Goal: Information Seeking & Learning: Learn about a topic

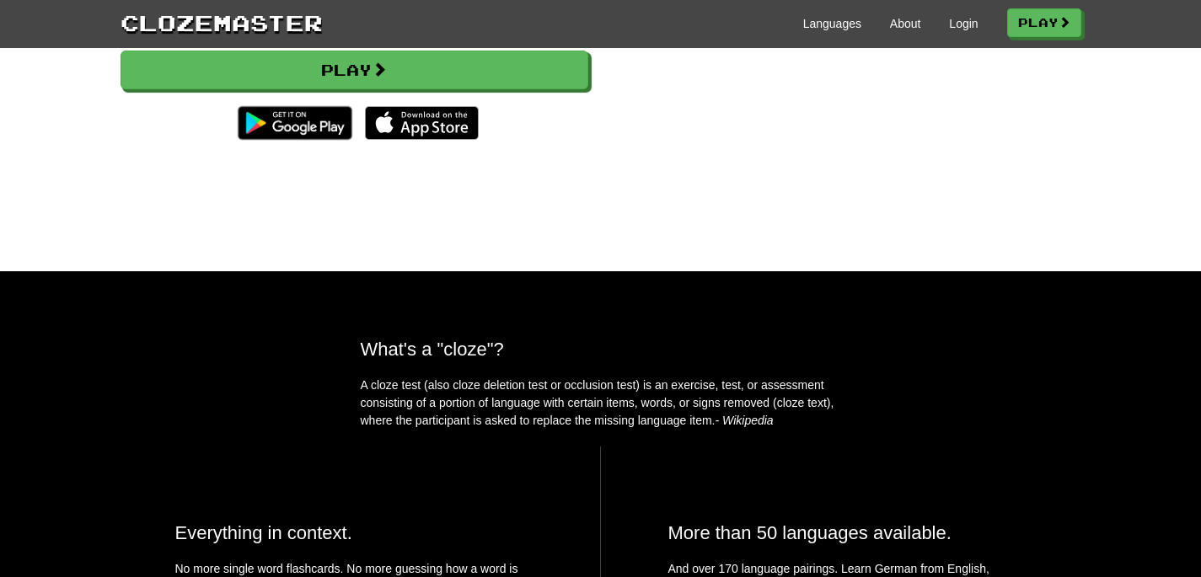
scroll to position [352, 0]
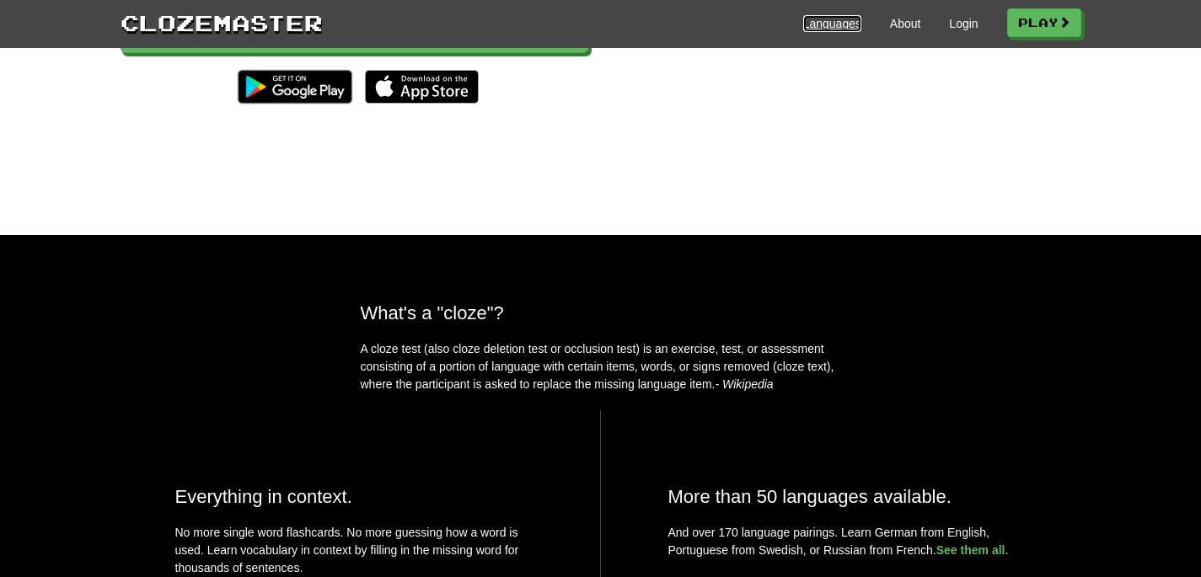
click at [819, 25] on link "Languages" at bounding box center [832, 23] width 58 height 17
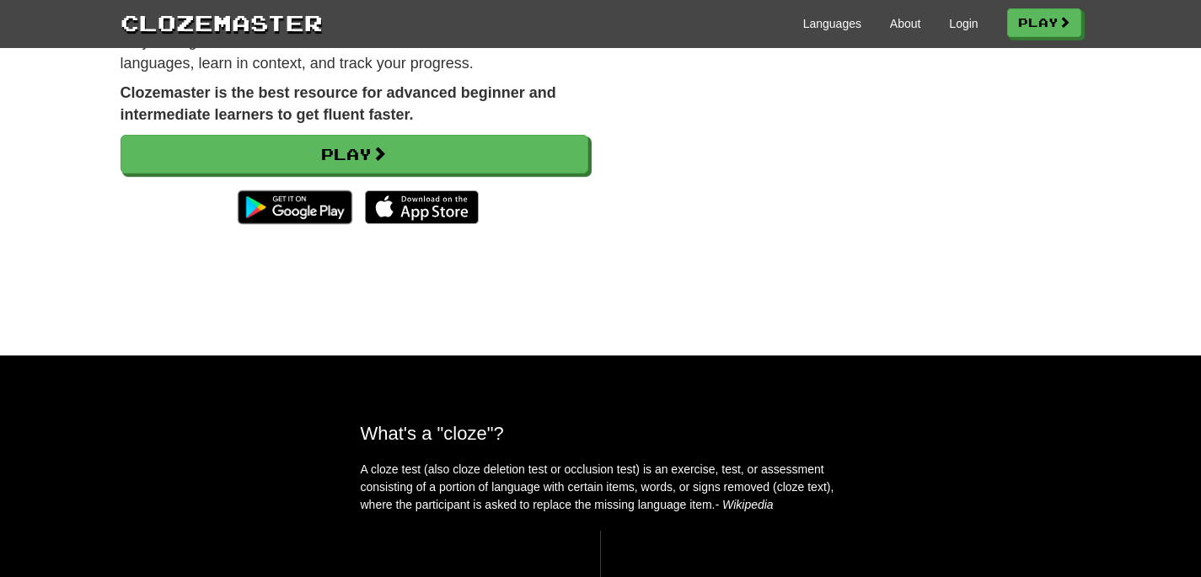
scroll to position [0, 0]
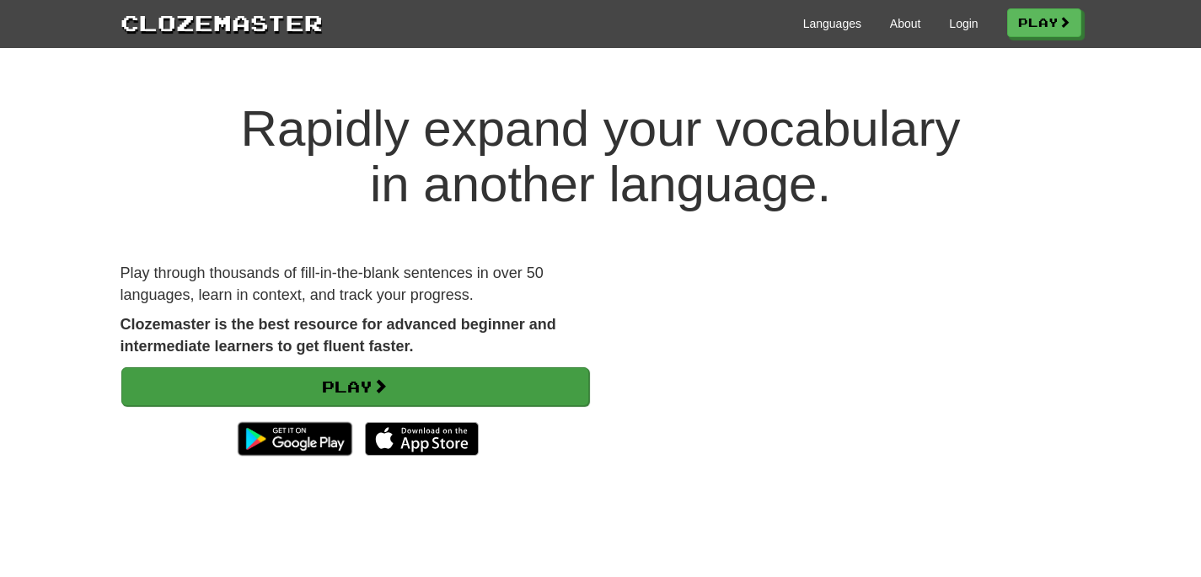
click at [560, 370] on link "Play" at bounding box center [355, 386] width 468 height 39
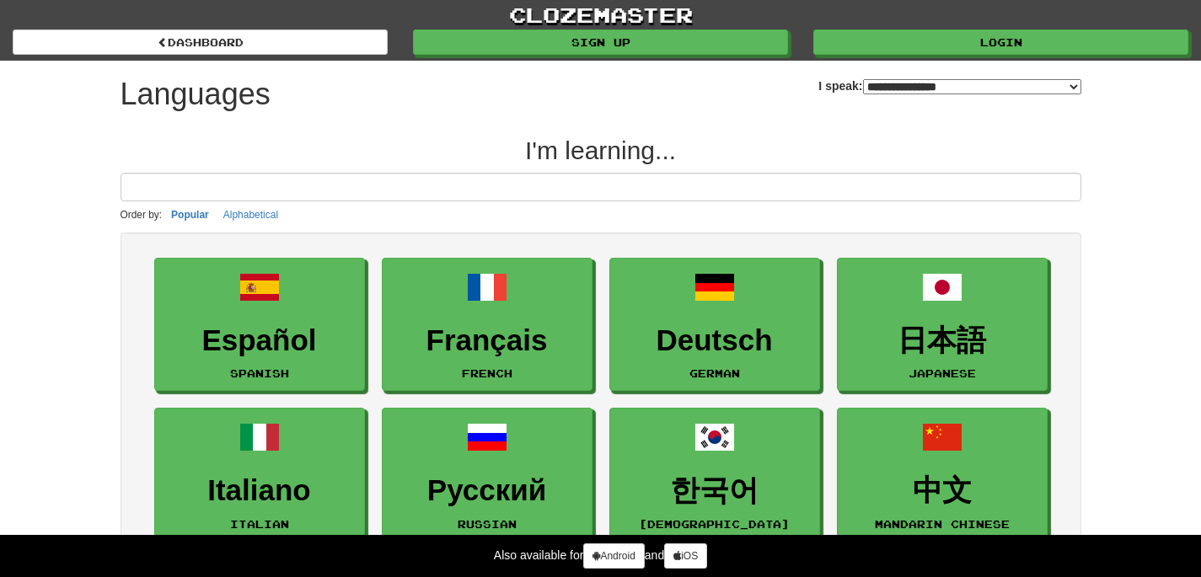
select select "*******"
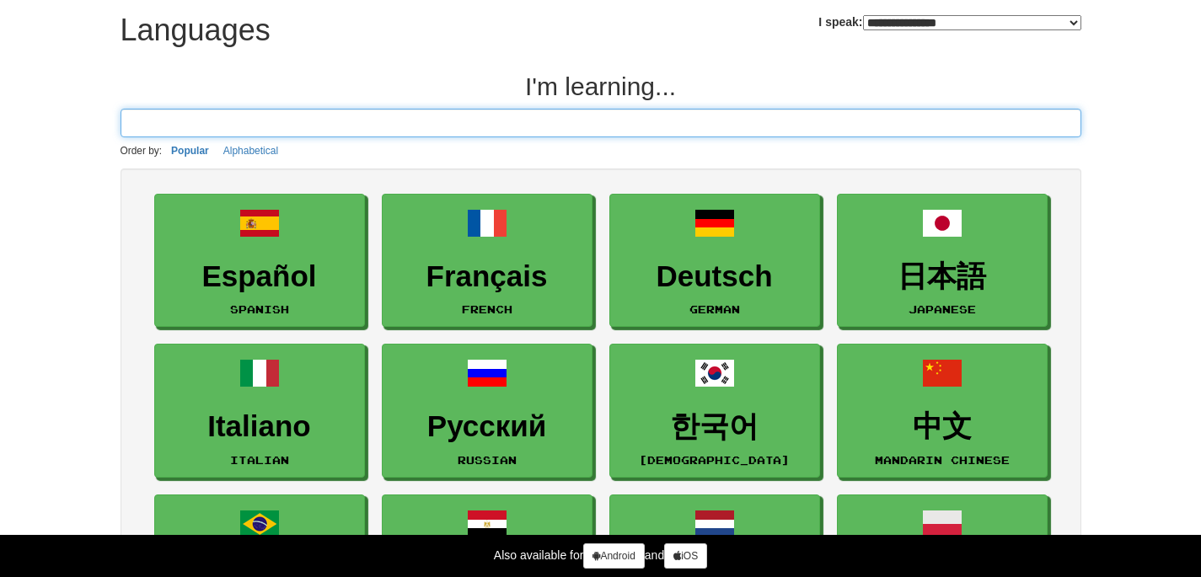
scroll to position [6, 0]
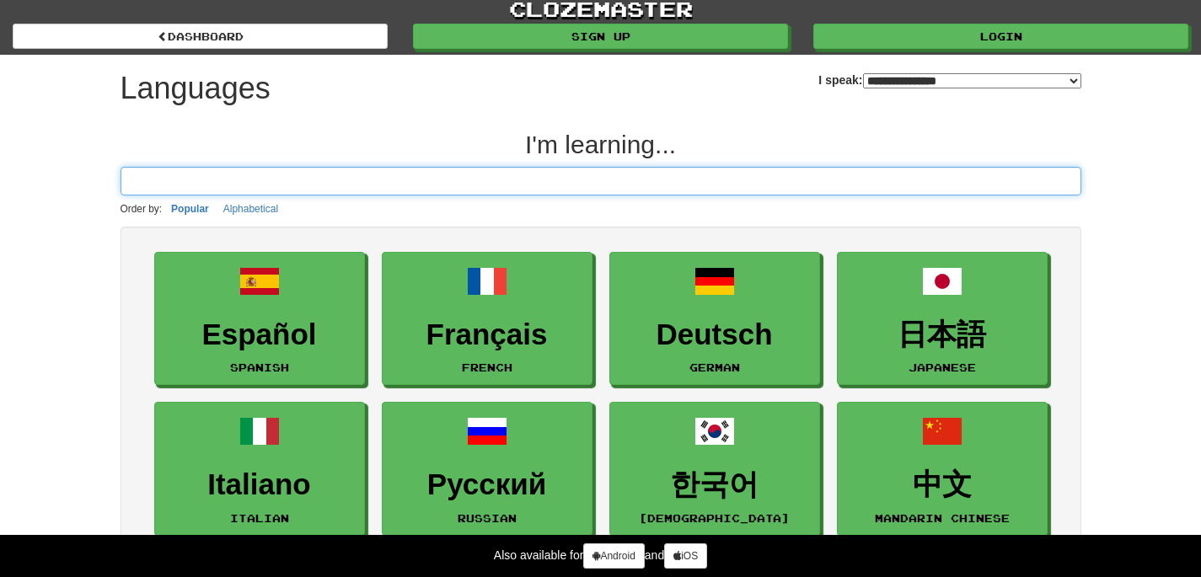
click at [400, 173] on input at bounding box center [601, 181] width 961 height 29
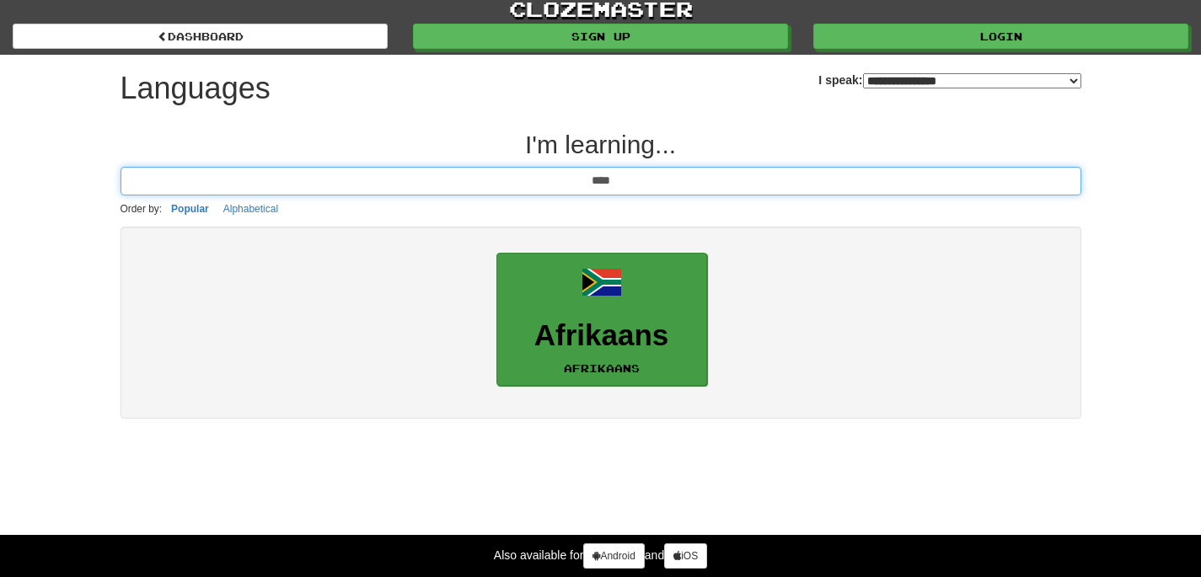
type input "****"
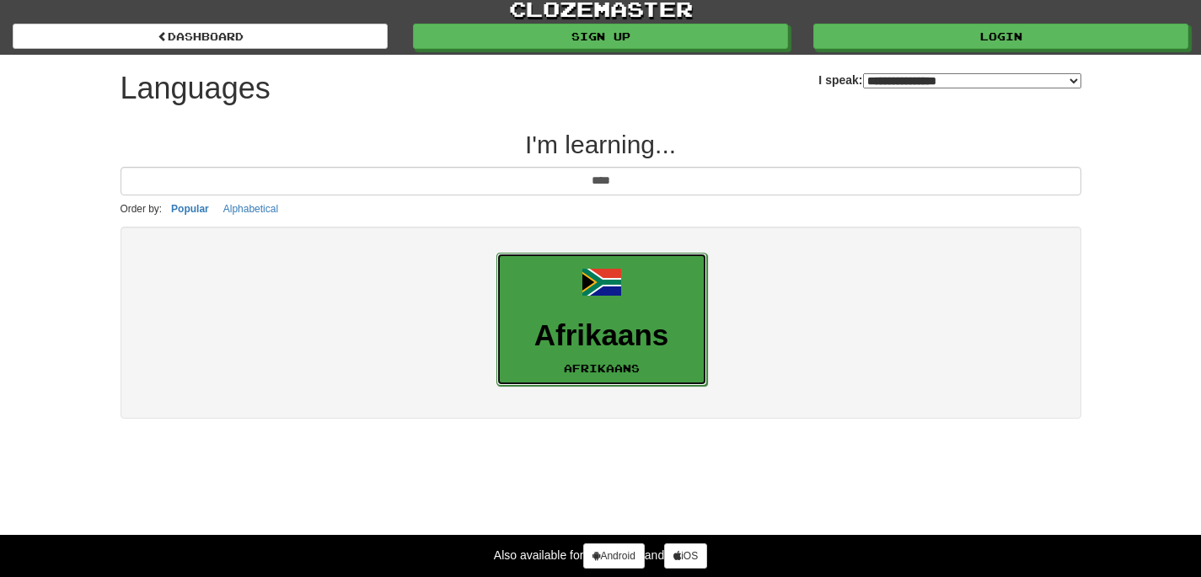
click at [603, 324] on h3 "Afrikaans" at bounding box center [602, 335] width 192 height 33
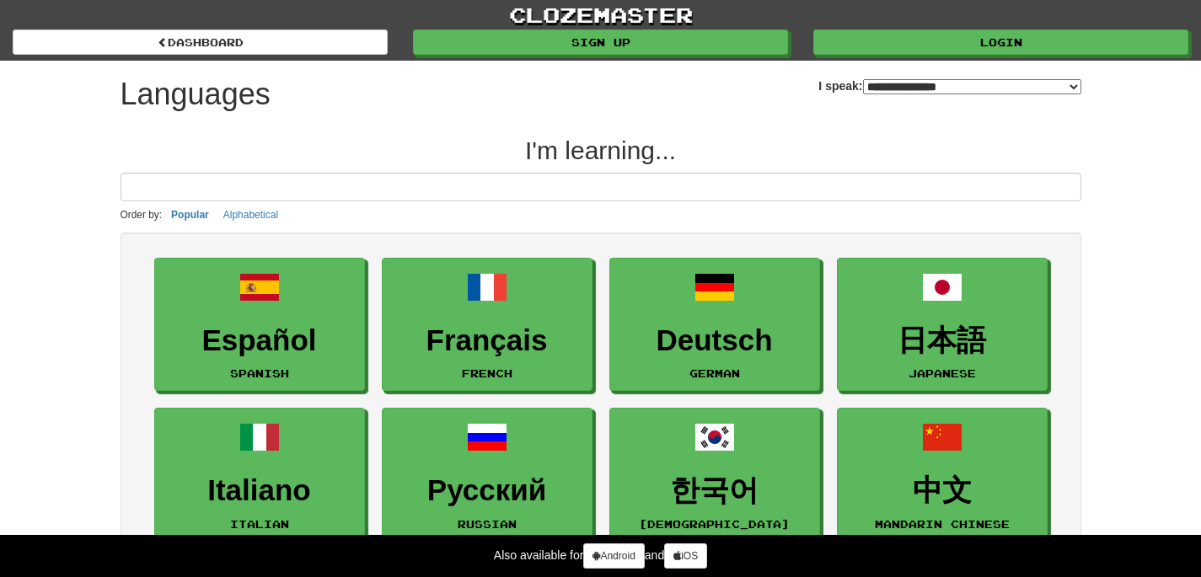
select select "*******"
click at [652, 191] on input at bounding box center [601, 187] width 961 height 29
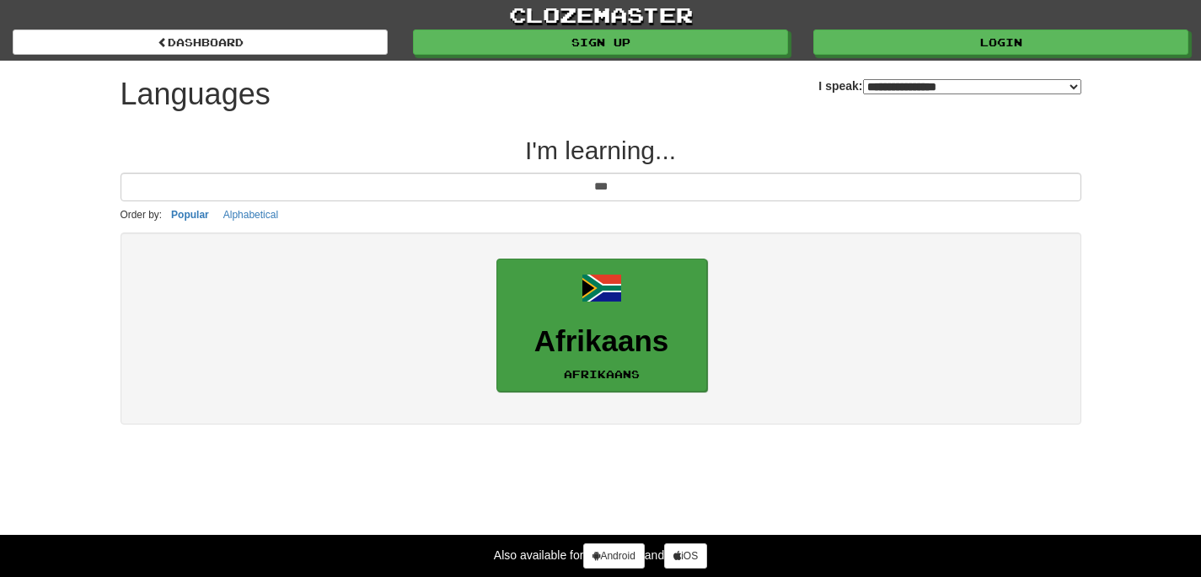
type input "***"
click at [619, 306] on span at bounding box center [602, 288] width 40 height 40
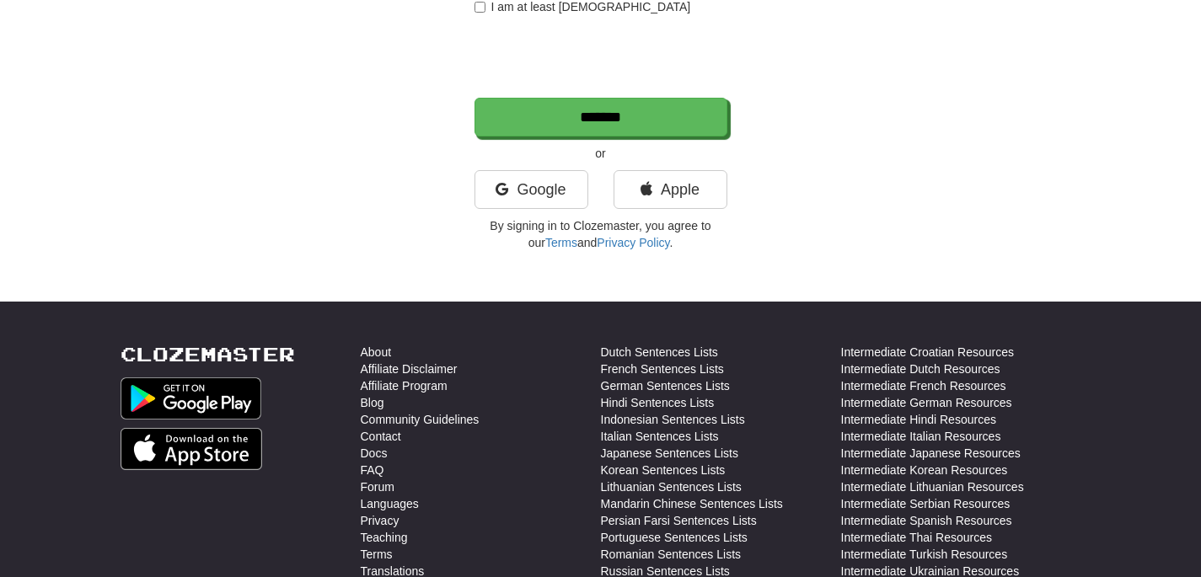
scroll to position [418, 0]
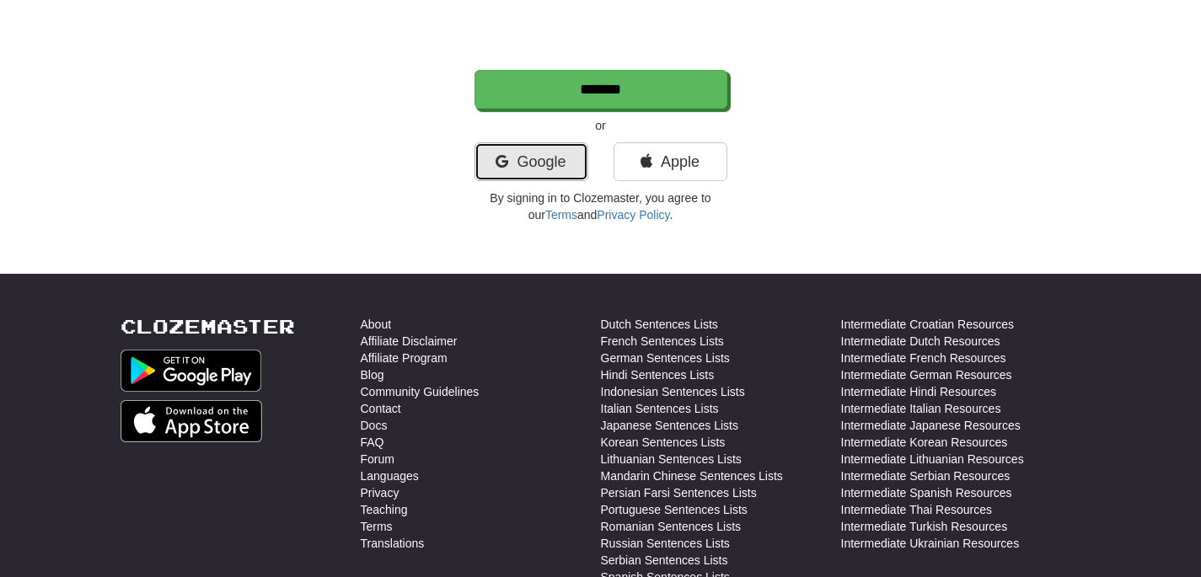
click at [562, 159] on link "Google" at bounding box center [532, 161] width 114 height 39
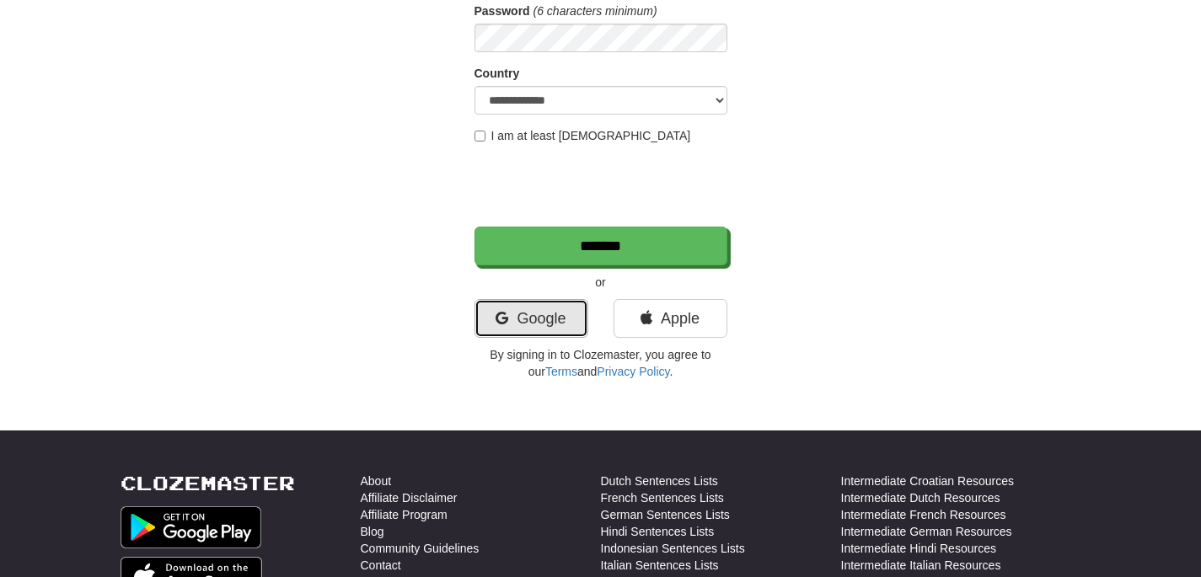
scroll to position [169, 0]
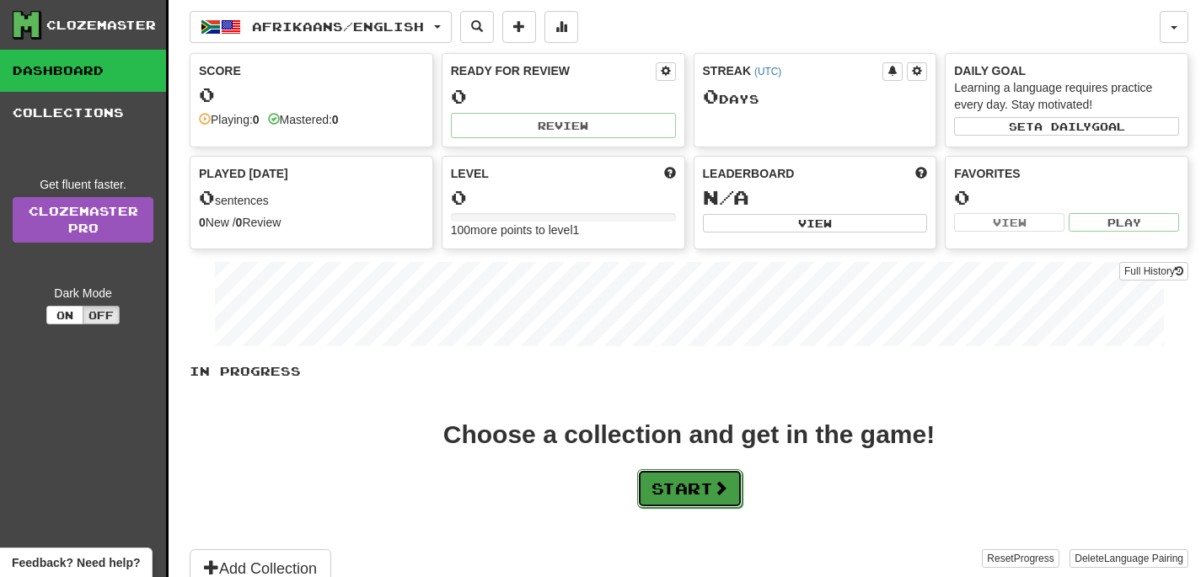
click at [732, 500] on button "Start" at bounding box center [689, 488] width 105 height 39
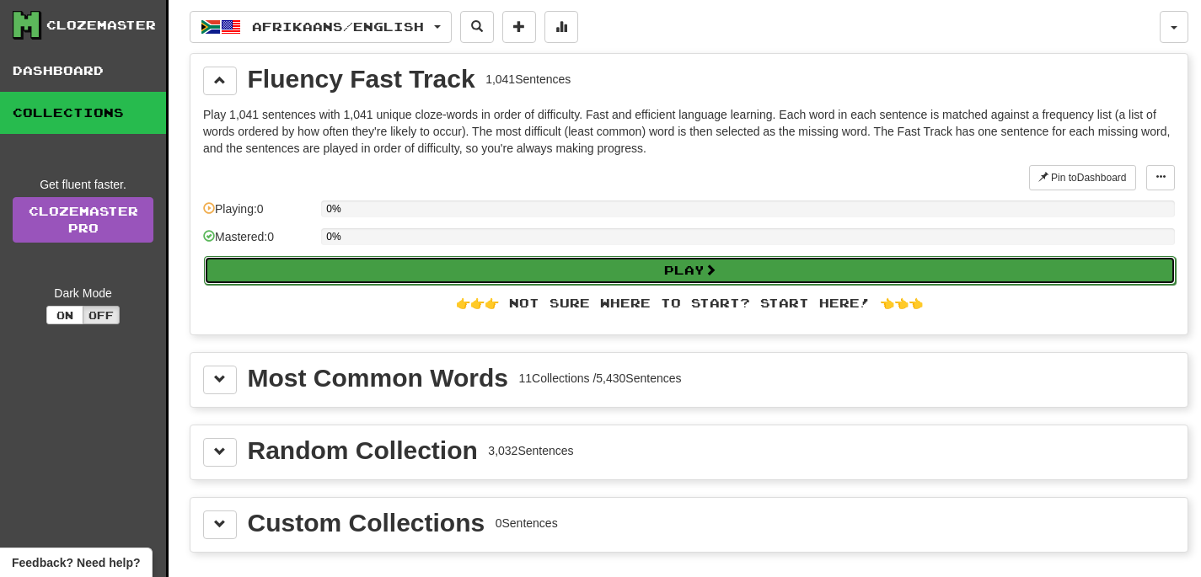
click at [631, 266] on button "Play" at bounding box center [690, 270] width 972 height 29
select select "**"
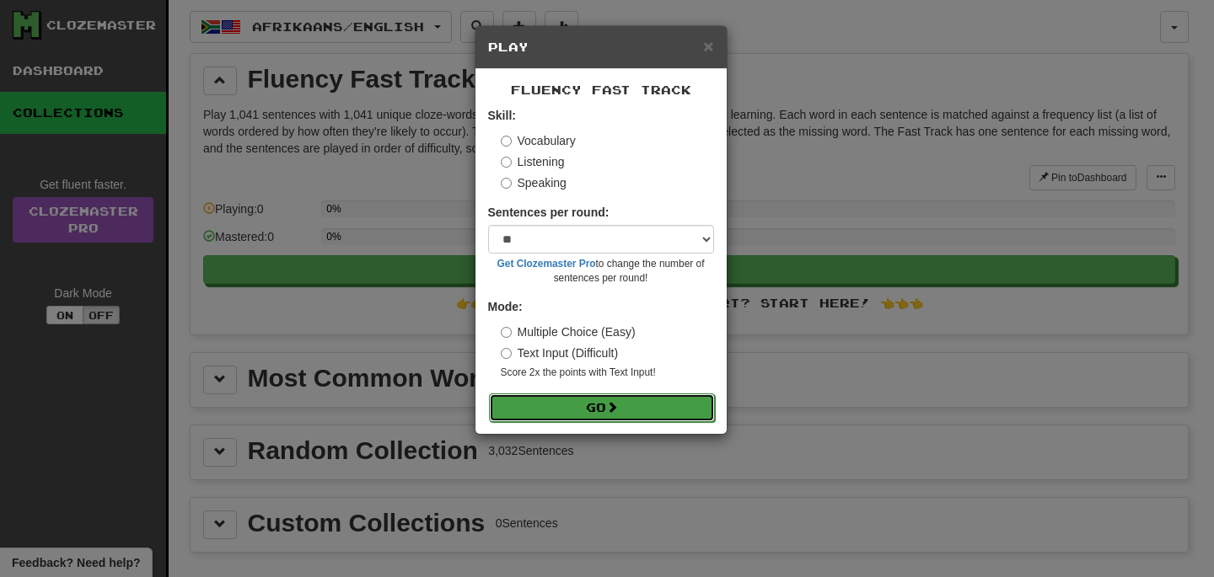
click at [617, 421] on button "Go" at bounding box center [602, 408] width 226 height 29
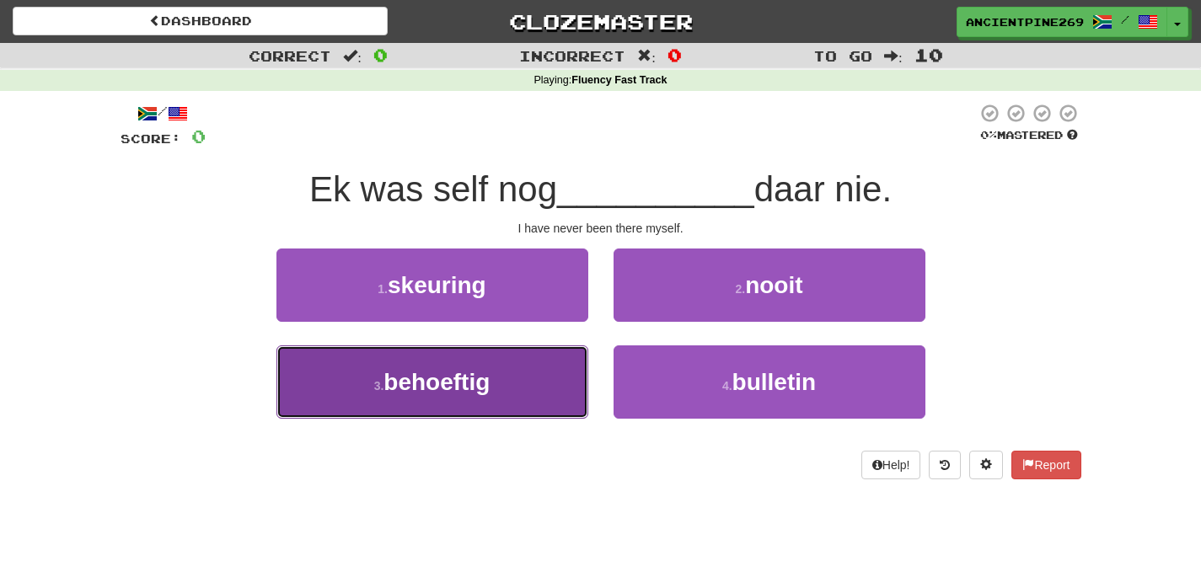
click at [523, 383] on button "3 . behoeftig" at bounding box center [432, 382] width 312 height 73
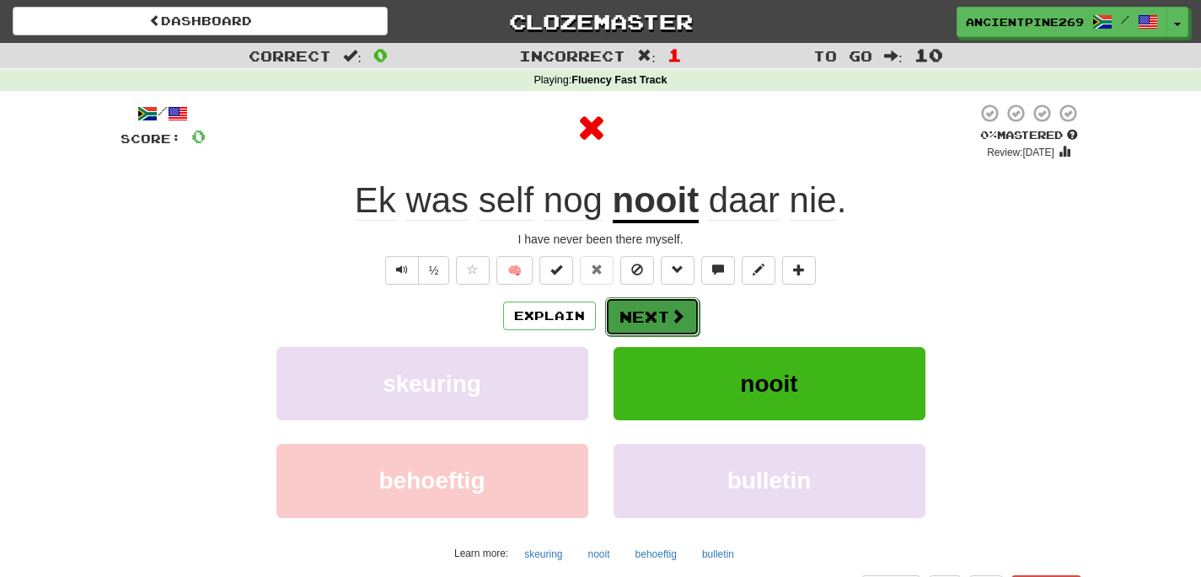
click at [677, 324] on span at bounding box center [677, 315] width 15 height 15
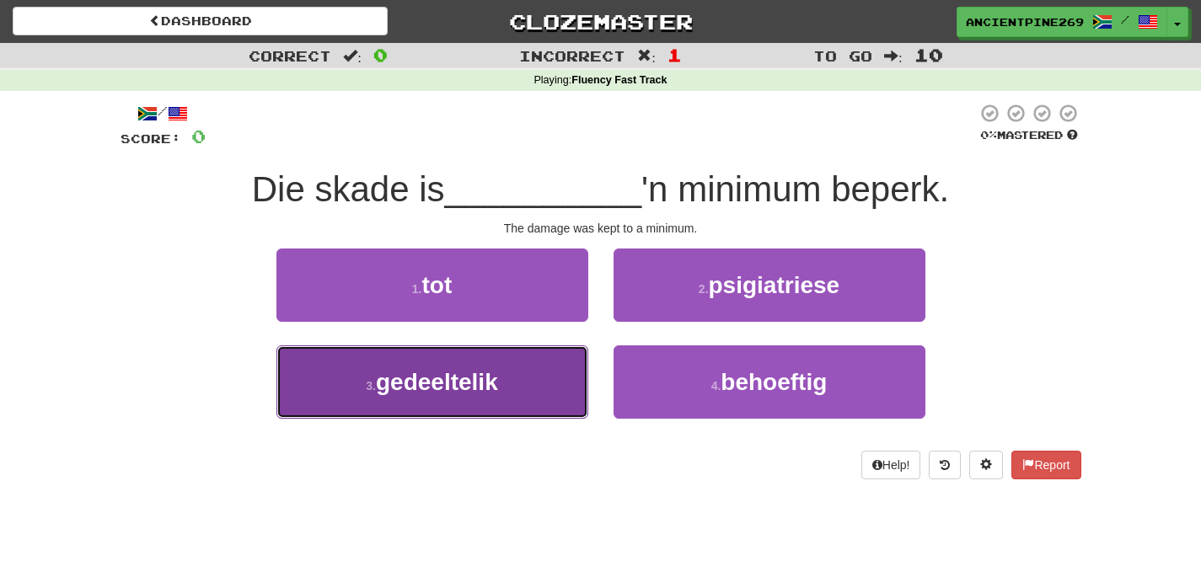
click at [496, 389] on span "gedeeltelik" at bounding box center [437, 382] width 122 height 26
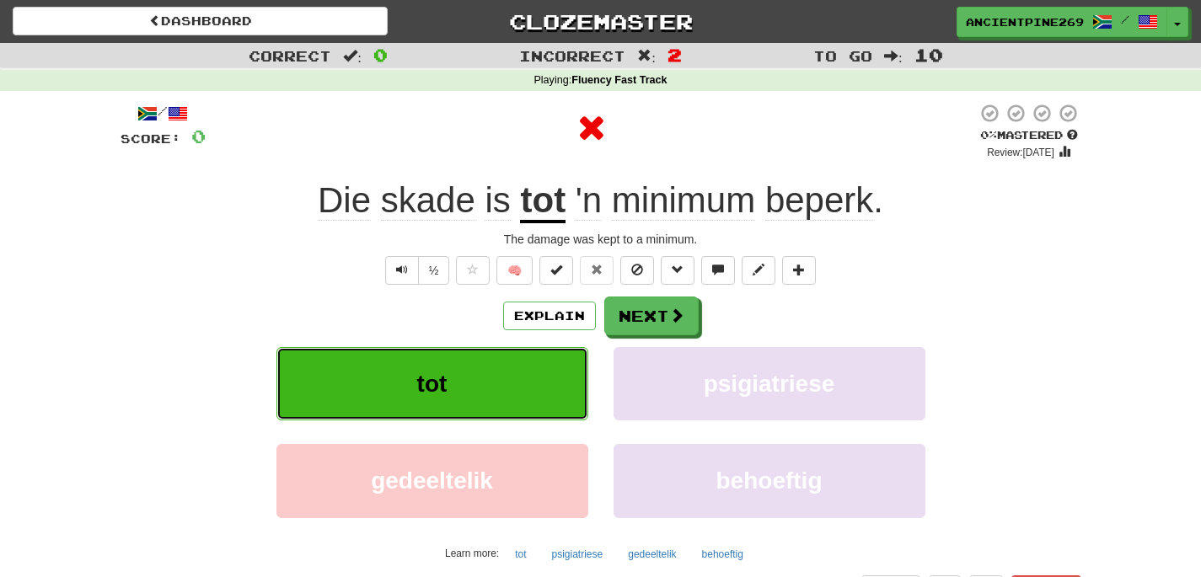
click at [522, 384] on button "tot" at bounding box center [432, 383] width 312 height 73
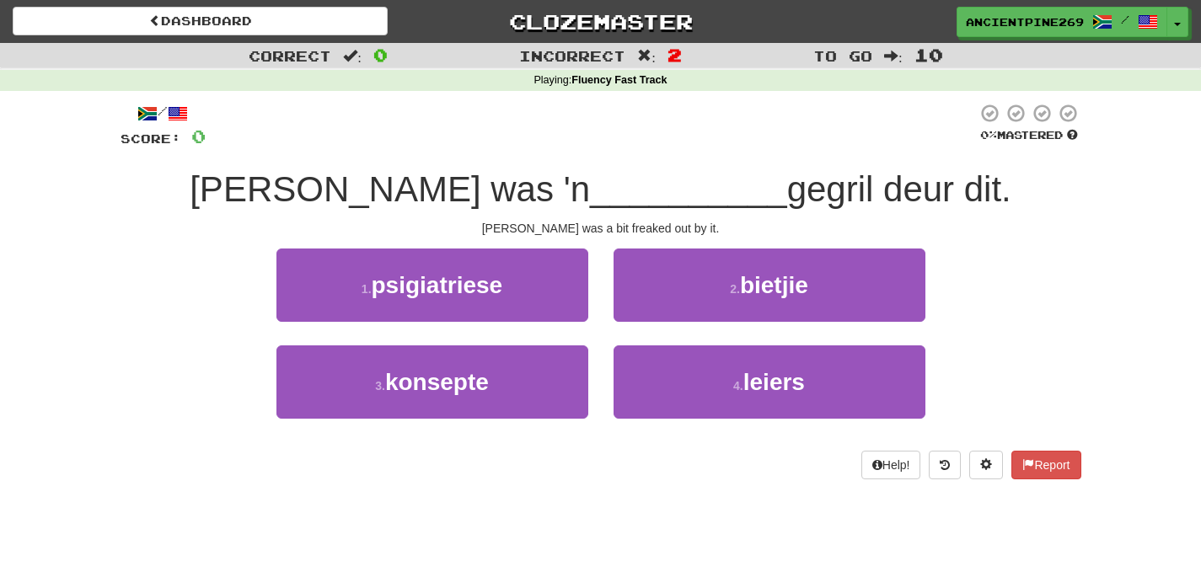
click at [174, 110] on div "/" at bounding box center [163, 113] width 85 height 21
click at [310, 51] on span "Correct" at bounding box center [290, 55] width 83 height 17
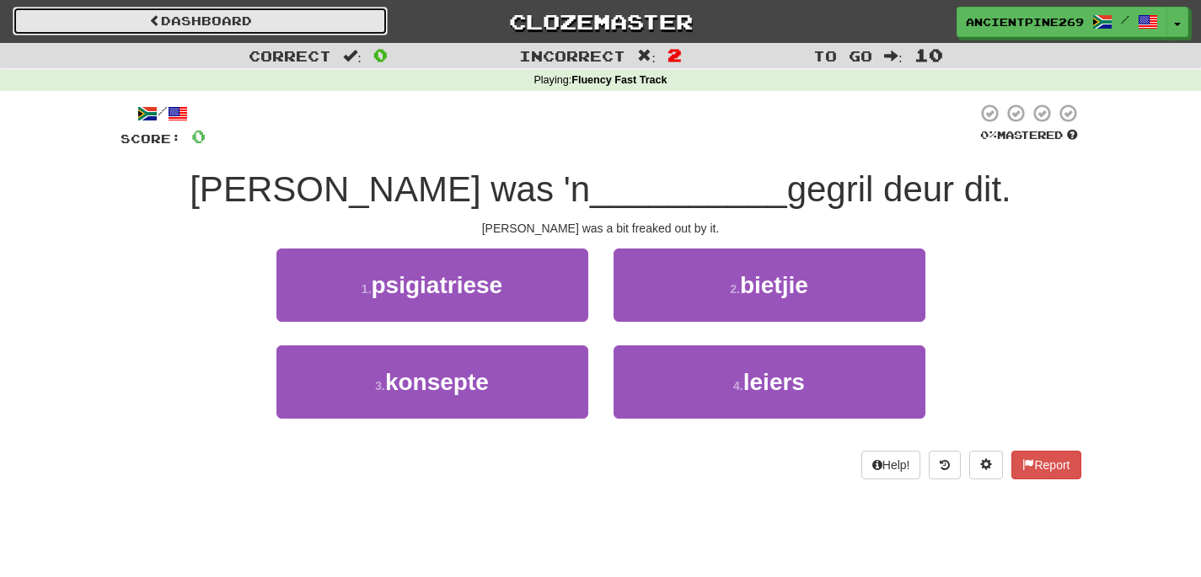
click at [226, 7] on link "Dashboard" at bounding box center [200, 21] width 375 height 29
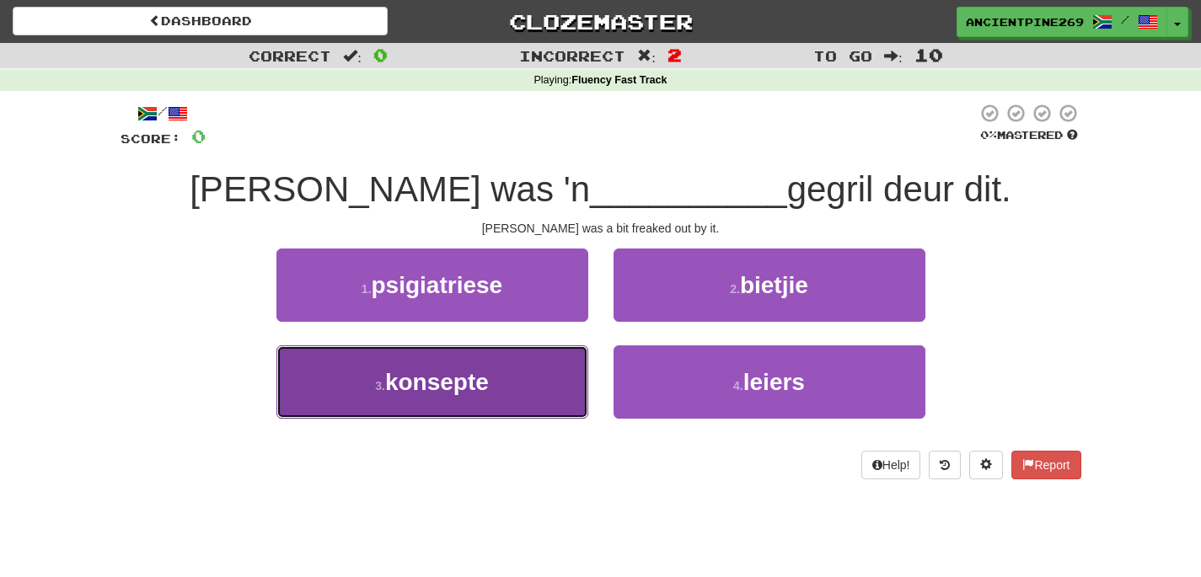
click at [541, 373] on button "3 . konsepte" at bounding box center [432, 382] width 312 height 73
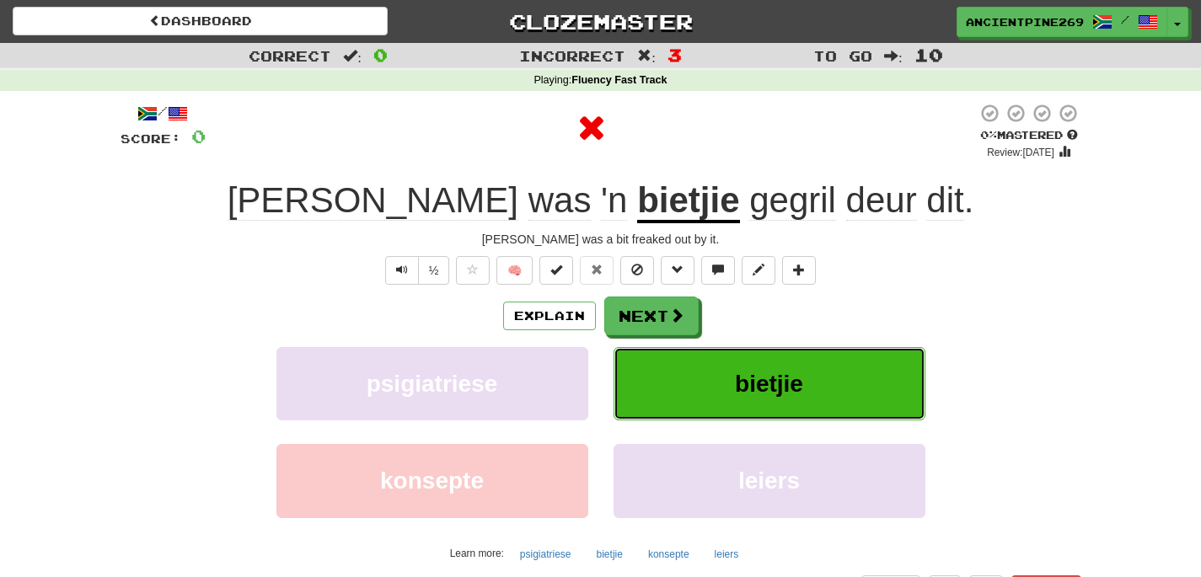
click at [704, 372] on button "bietjie" at bounding box center [770, 383] width 312 height 73
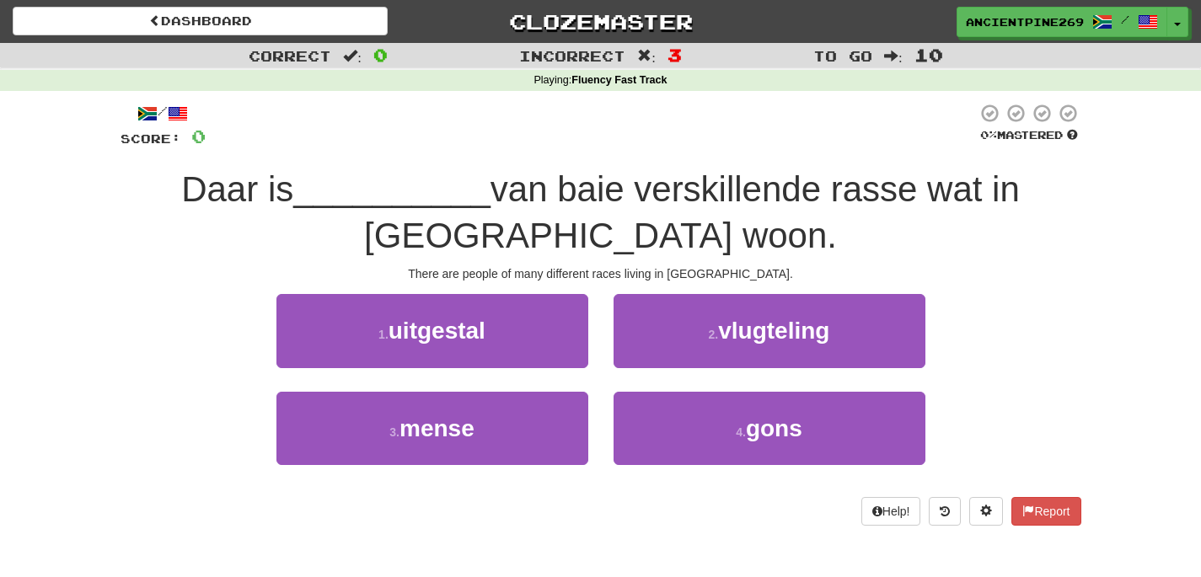
click at [704, 372] on div "2 . vlugteling" at bounding box center [769, 342] width 337 height 97
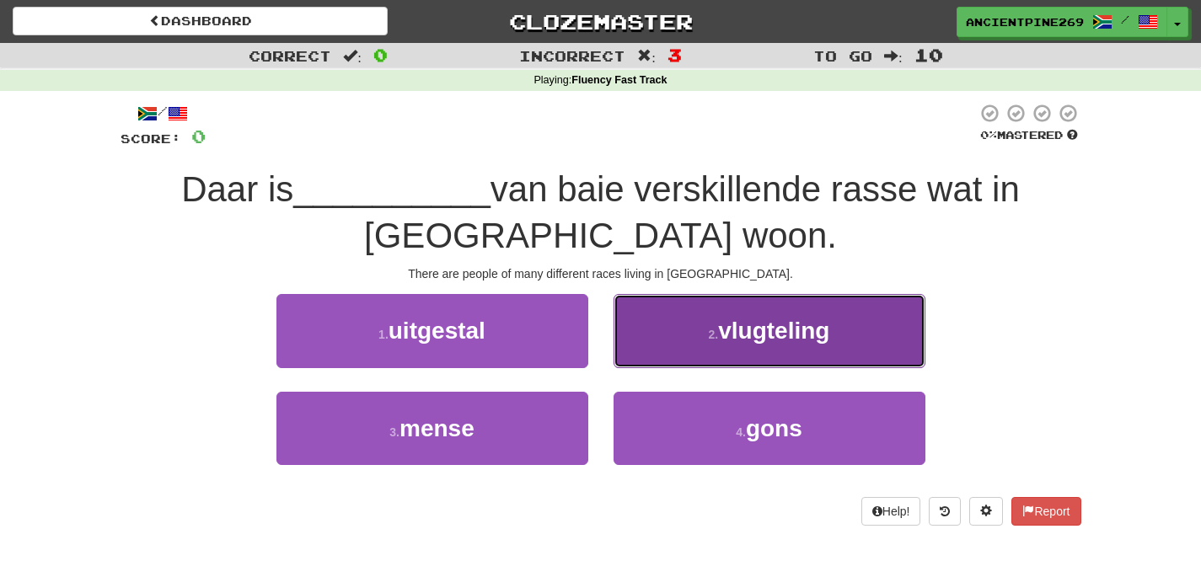
click at [726, 333] on span "vlugteling" at bounding box center [773, 331] width 111 height 26
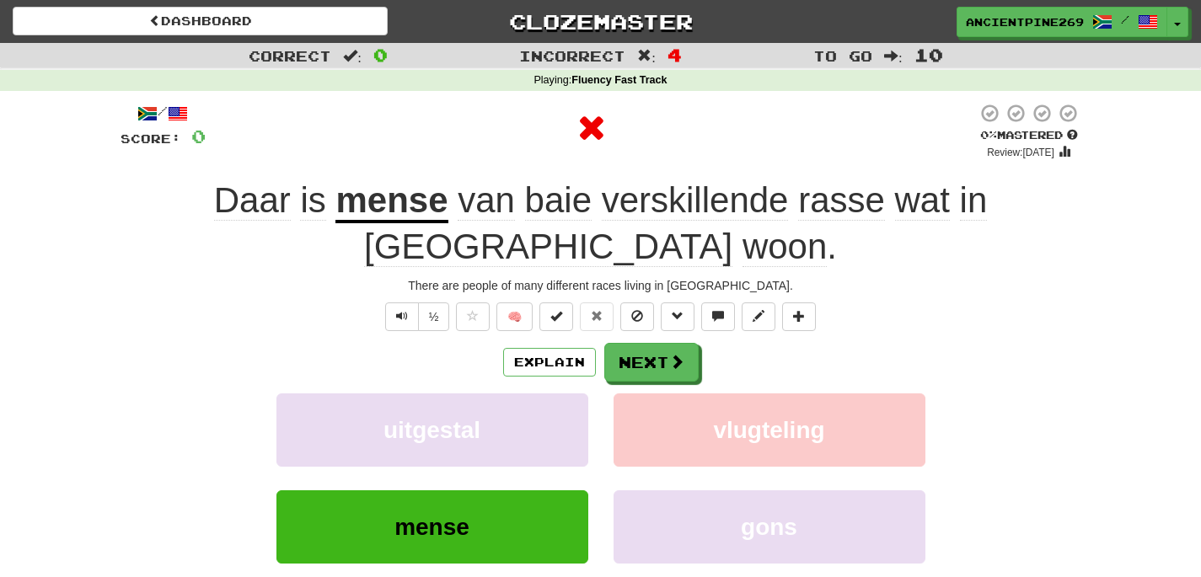
click at [500, 479] on div "uitgestal" at bounding box center [432, 442] width 337 height 97
click at [523, 384] on div "Explain Next uitgestal vlugteling mense gons Learn more: uitgestal vlugteling m…" at bounding box center [601, 478] width 961 height 271
click at [600, 364] on div "Explain Next" at bounding box center [601, 362] width 961 height 39
click at [627, 362] on button "Next" at bounding box center [652, 363] width 94 height 39
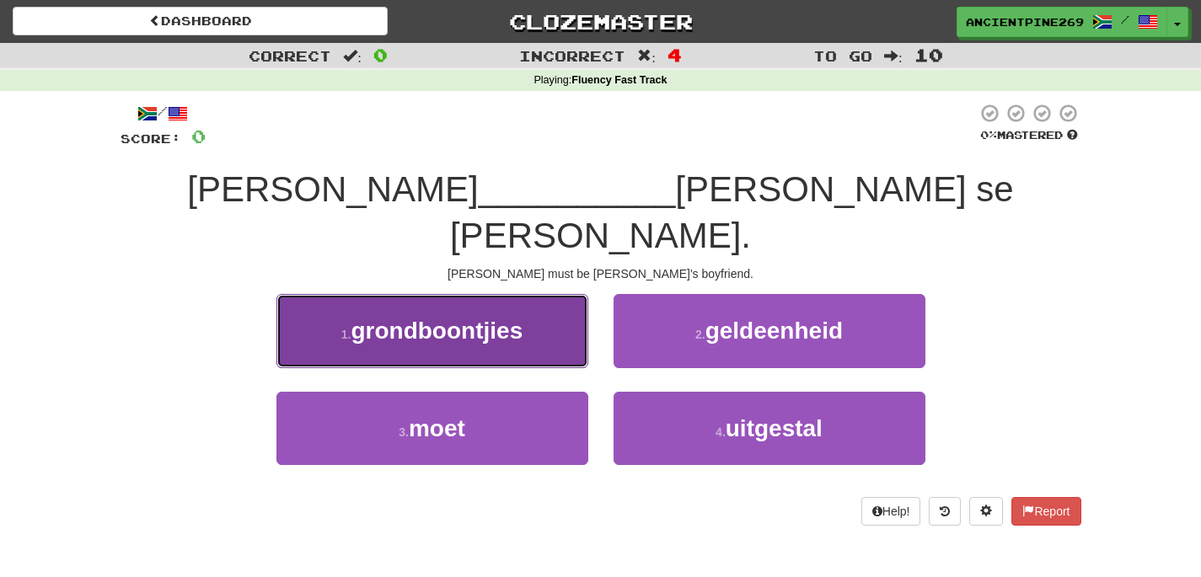
click at [459, 320] on button "1 . grondboontjies" at bounding box center [432, 330] width 312 height 73
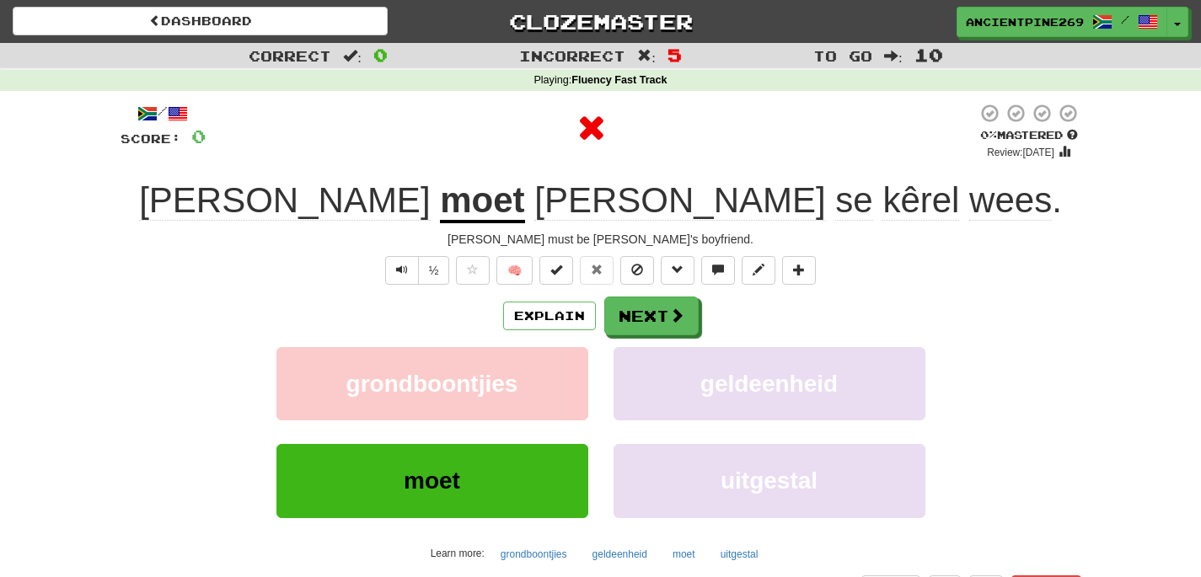
click at [614, 86] on strong "Fluency Fast Track" at bounding box center [618, 80] width 95 height 12
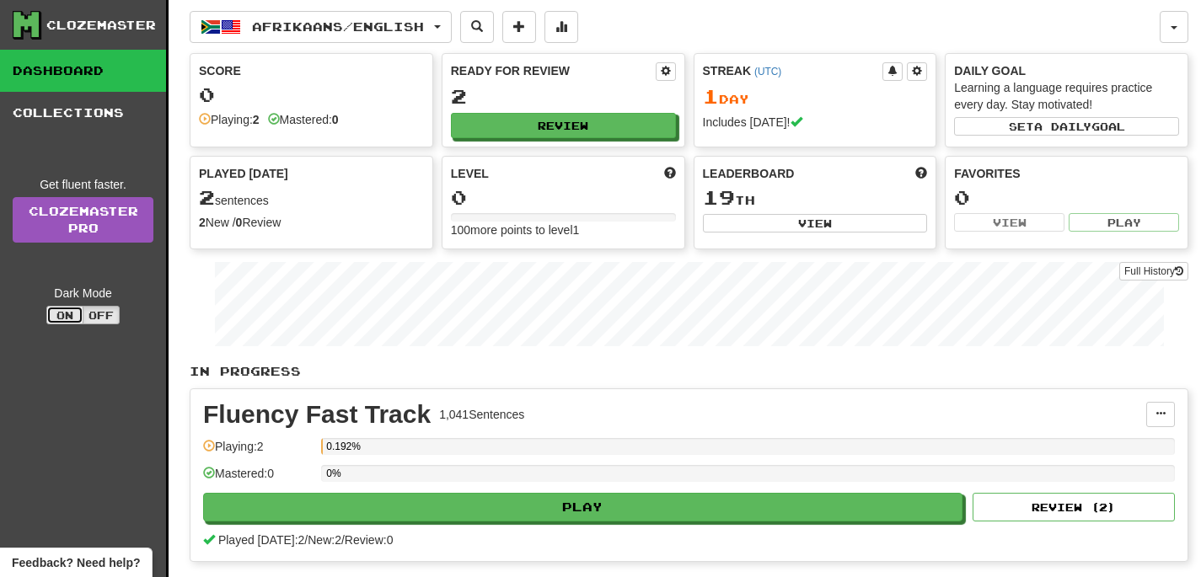
click at [54, 314] on button "On" at bounding box center [64, 315] width 37 height 19
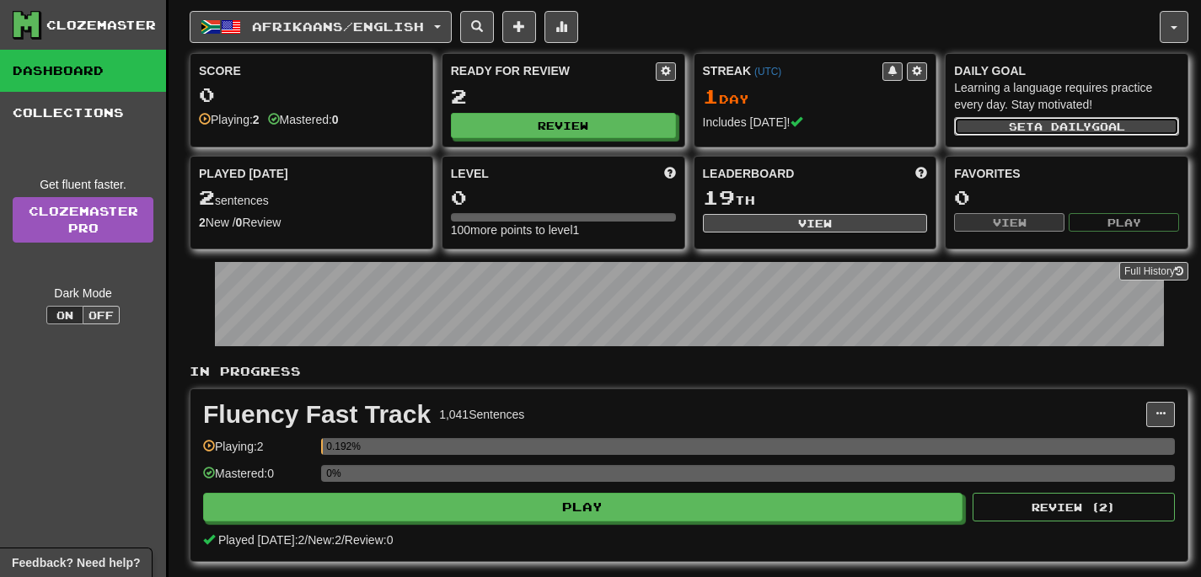
click at [1051, 127] on span "a daily" at bounding box center [1062, 127] width 57 height 12
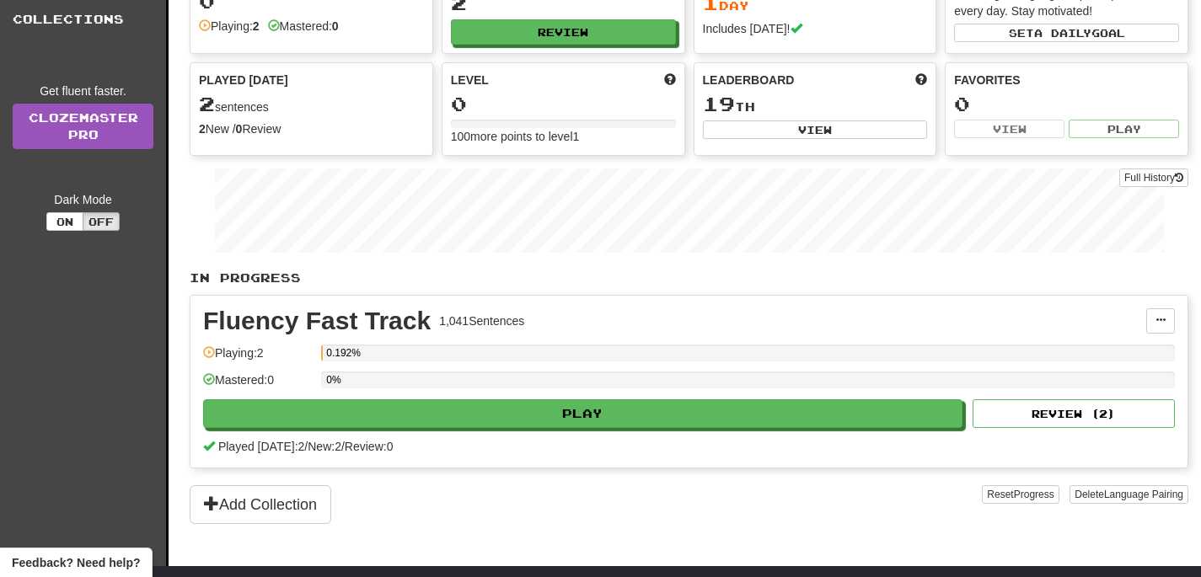
scroll to position [167, 0]
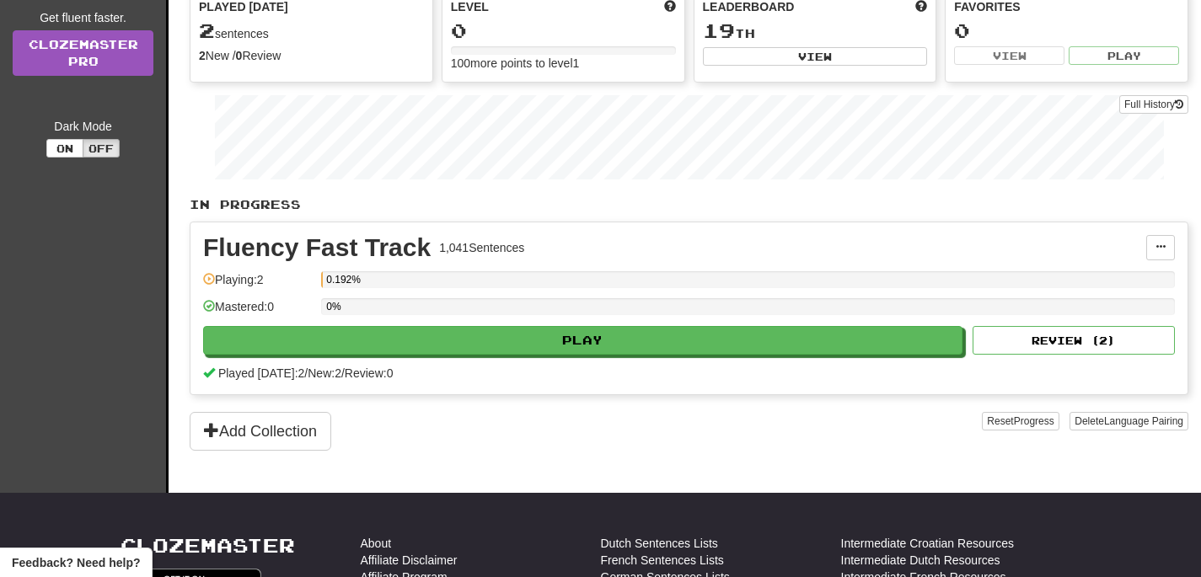
click at [1145, 239] on div "Fluency Fast Track 1,041 Sentences" at bounding box center [674, 247] width 943 height 25
click at [1160, 240] on button at bounding box center [1160, 247] width 29 height 25
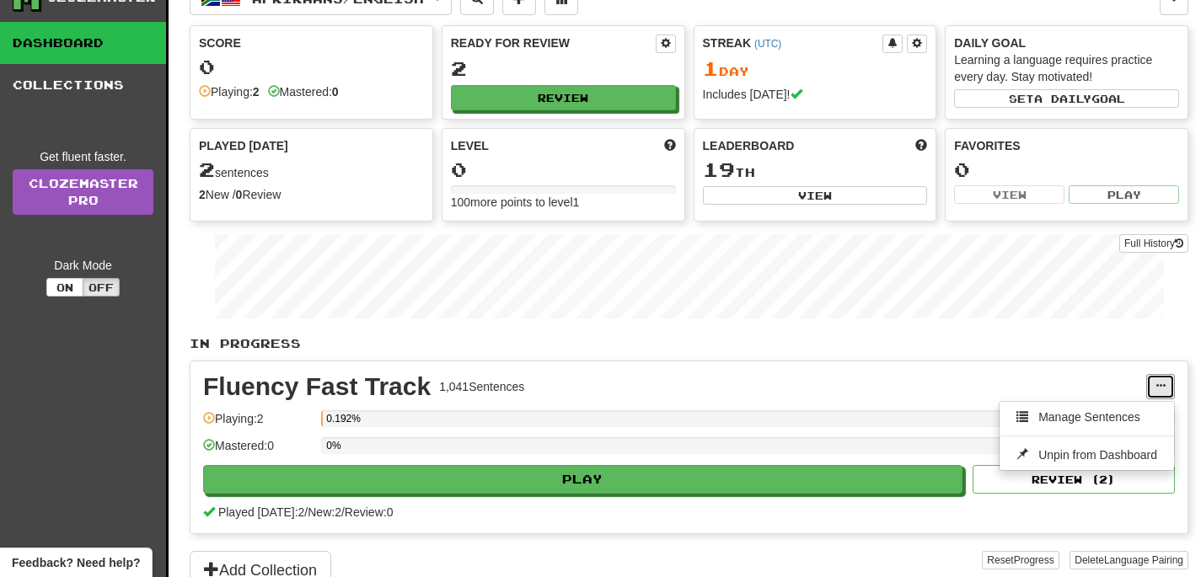
scroll to position [153, 0]
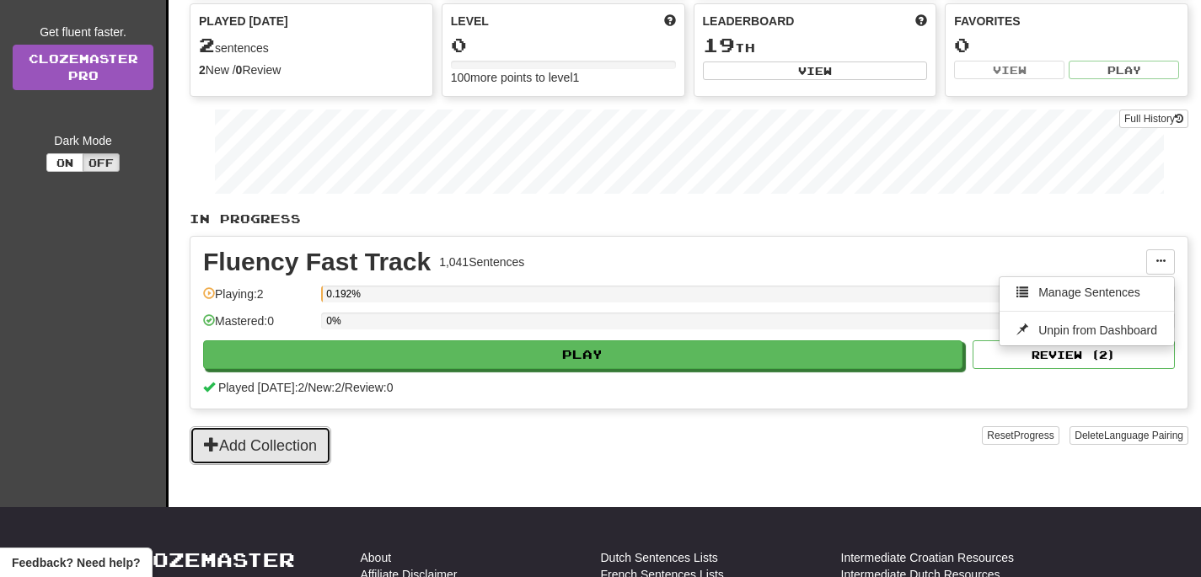
click at [250, 426] on button "Add Collection" at bounding box center [261, 445] width 142 height 39
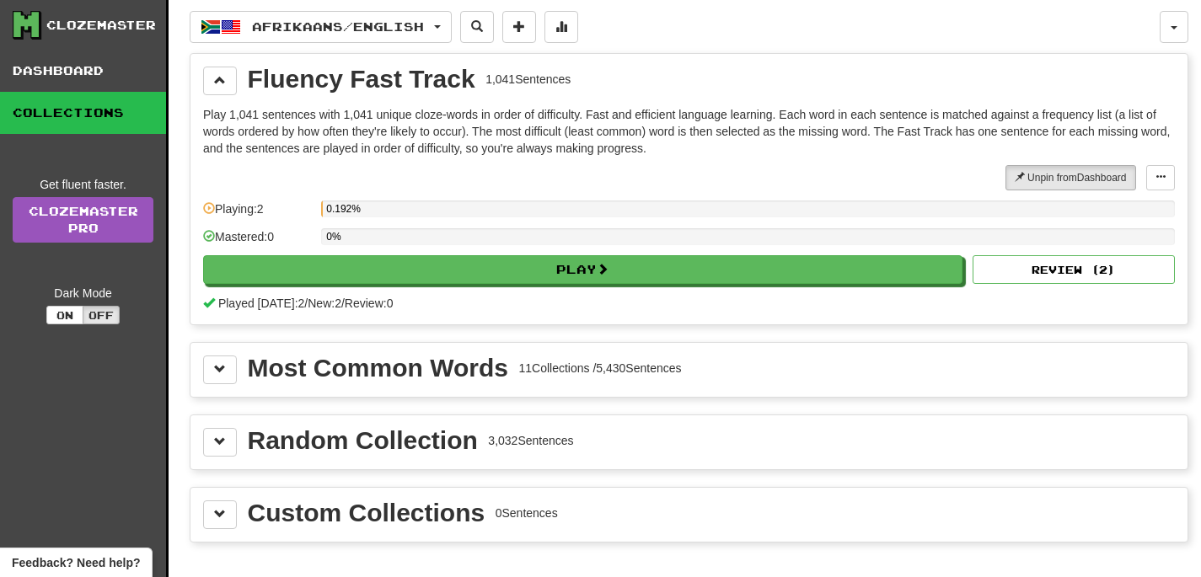
scroll to position [151, 0]
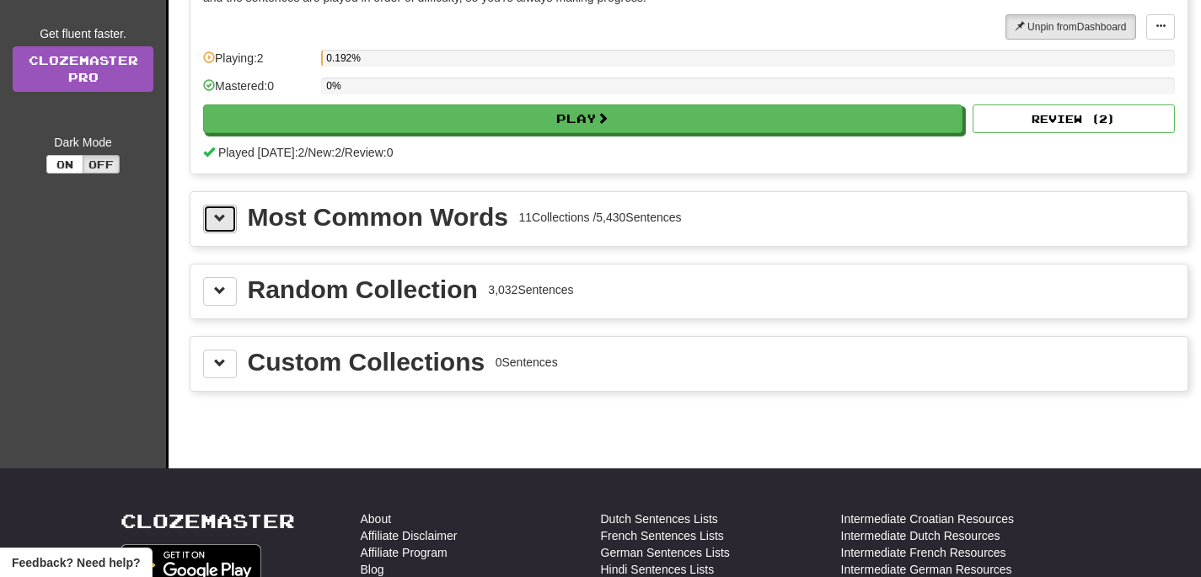
click at [217, 222] on span at bounding box center [220, 218] width 12 height 12
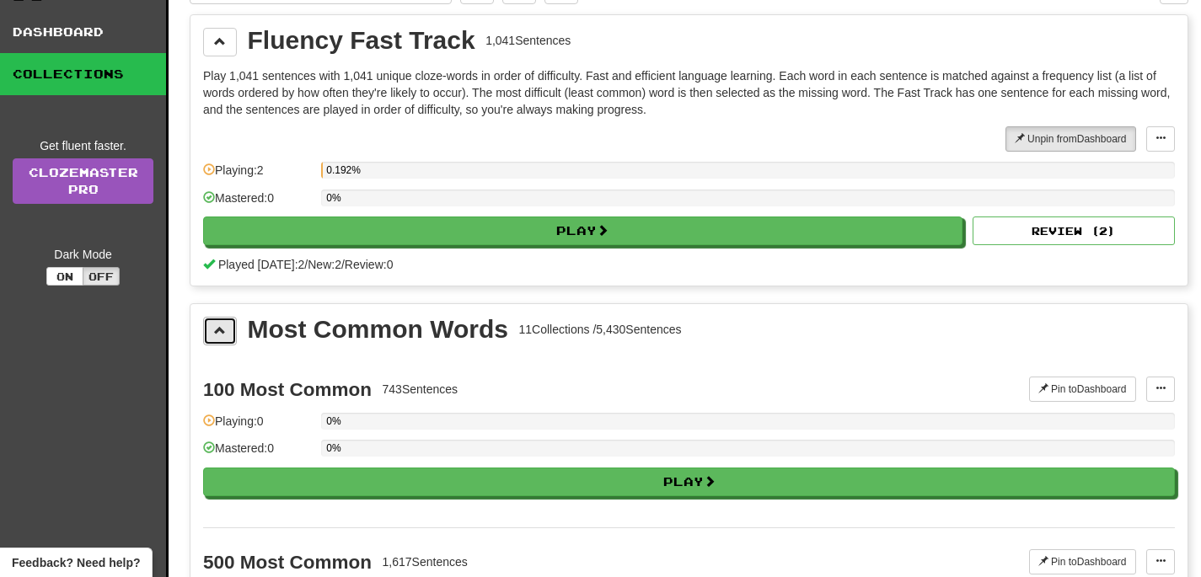
scroll to position [0, 0]
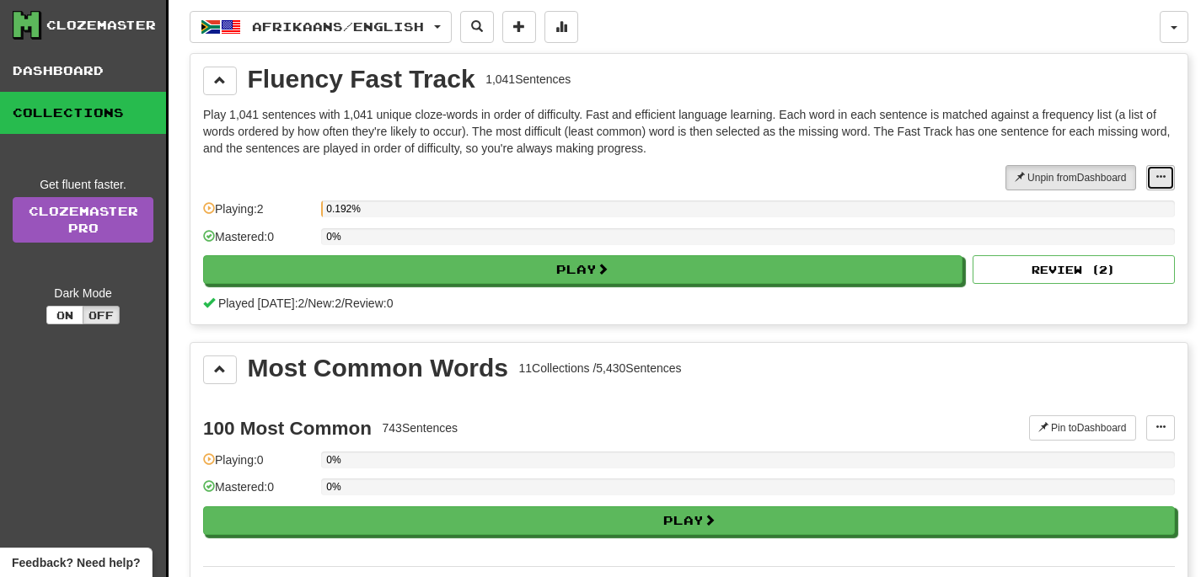
click at [1161, 180] on span at bounding box center [1161, 177] width 10 height 10
click at [1130, 206] on span "Manage Sentences" at bounding box center [1106, 207] width 102 height 13
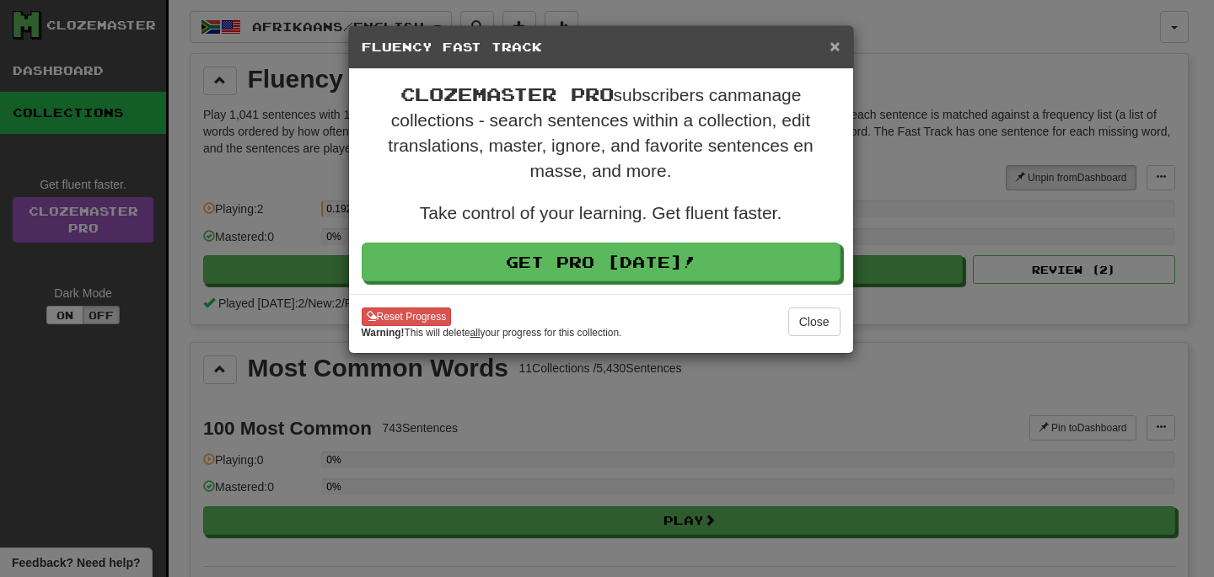
click at [833, 51] on span "×" at bounding box center [834, 45] width 10 height 19
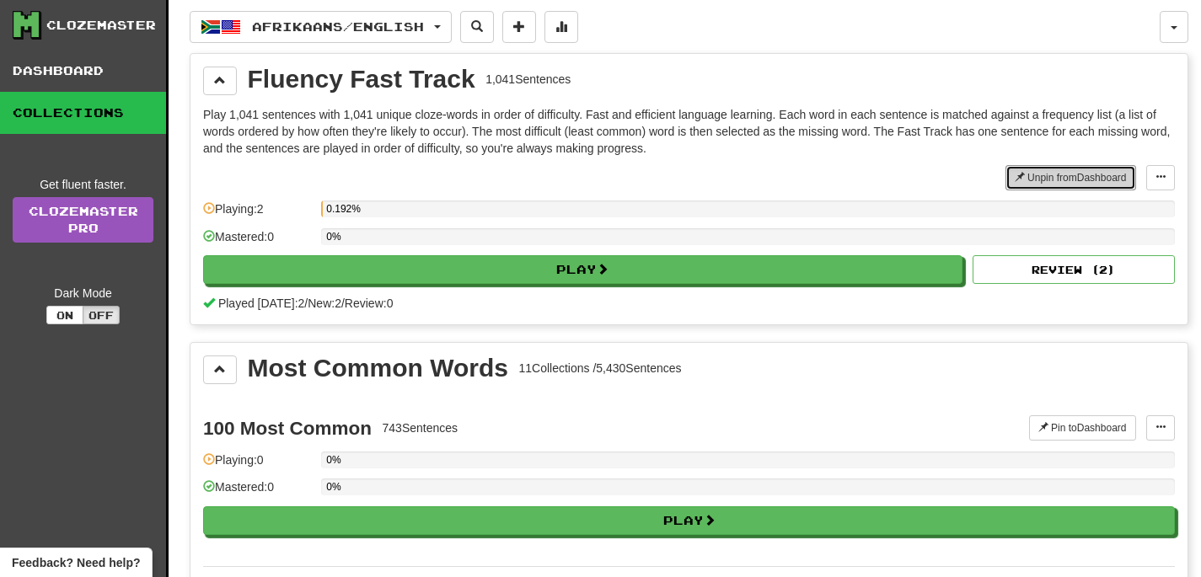
click at [1115, 184] on button "Unpin from Dashboard" at bounding box center [1070, 177] width 131 height 25
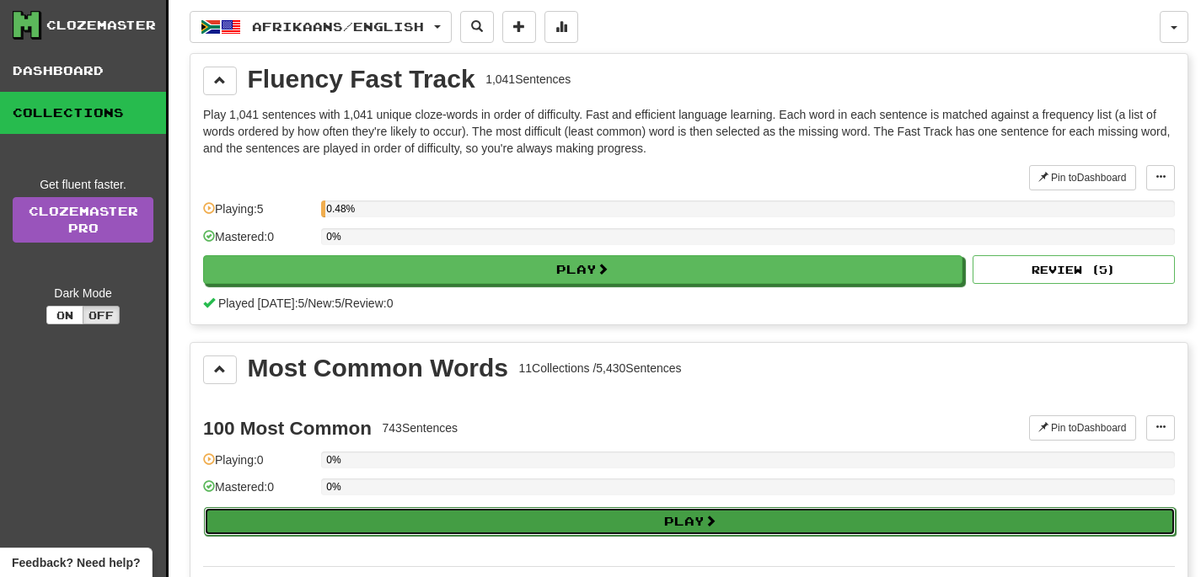
click at [559, 513] on button "Play" at bounding box center [690, 521] width 972 height 29
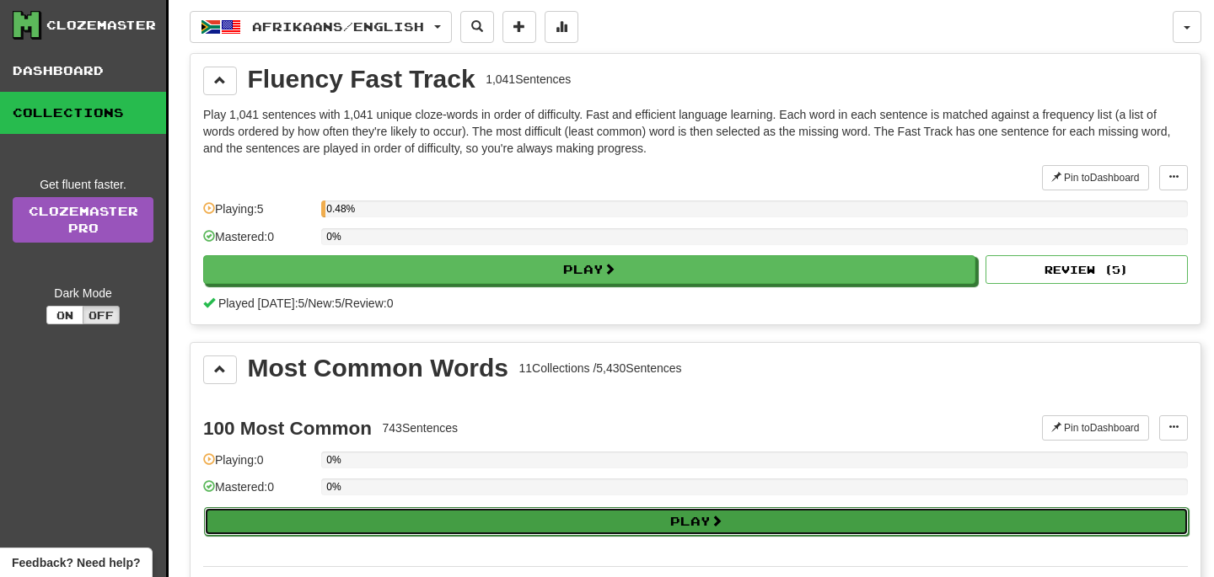
select select "**"
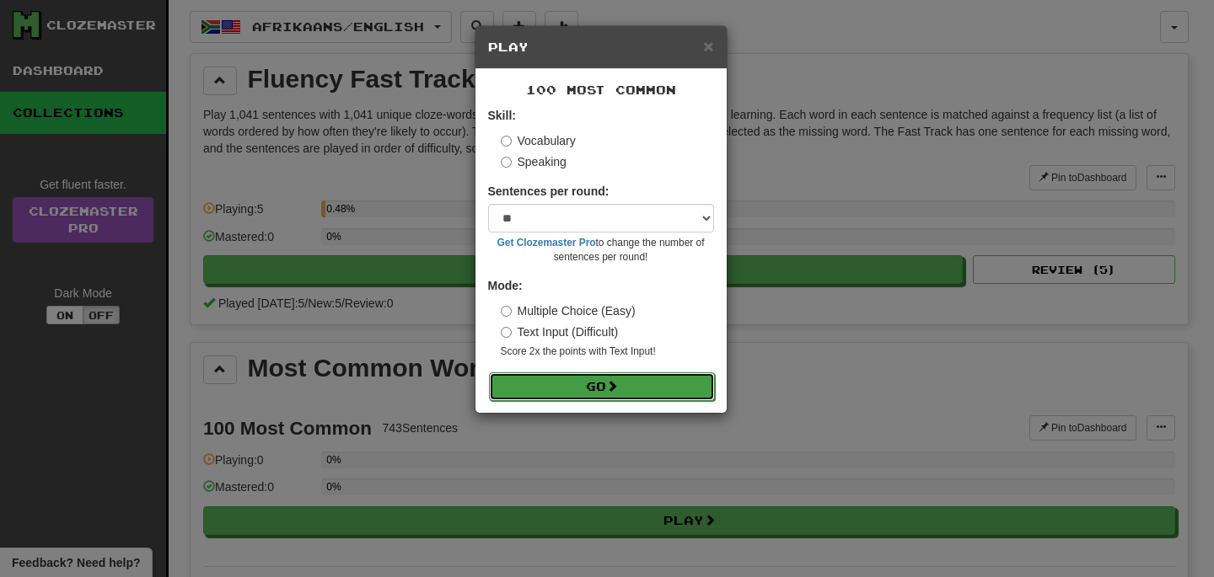
click at [579, 394] on button "Go" at bounding box center [602, 387] width 226 height 29
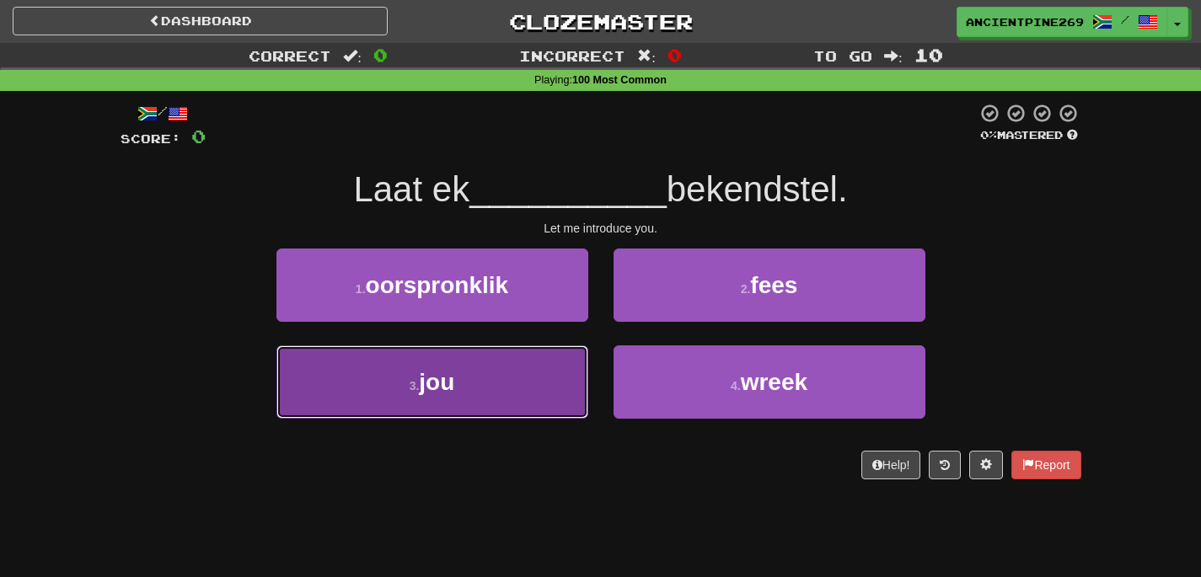
click at [485, 396] on button "3 . jou" at bounding box center [432, 382] width 312 height 73
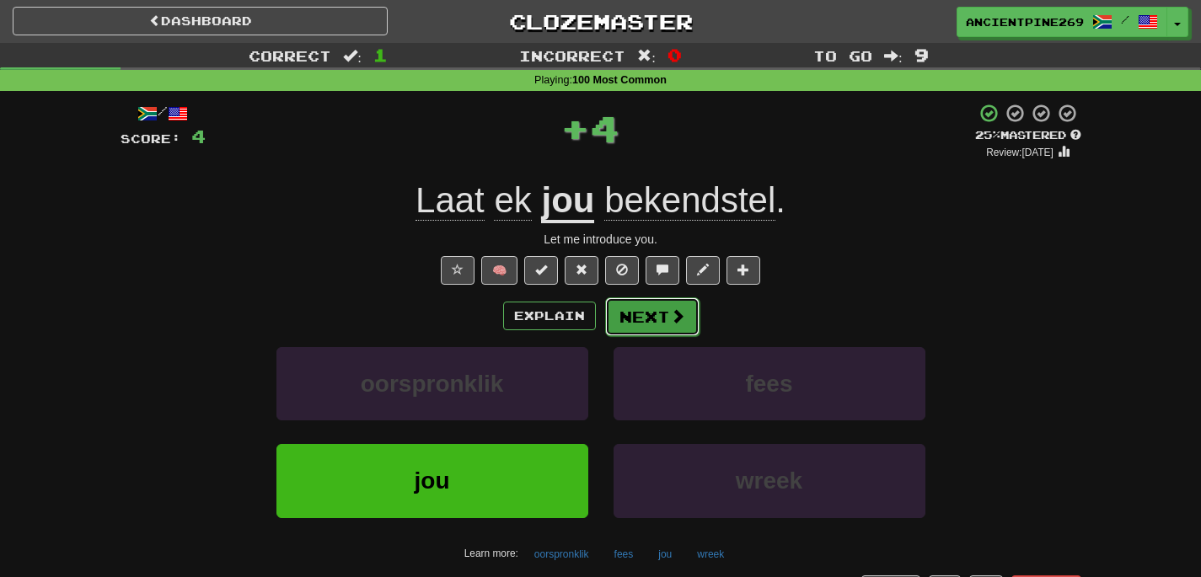
click at [690, 318] on button "Next" at bounding box center [652, 317] width 94 height 39
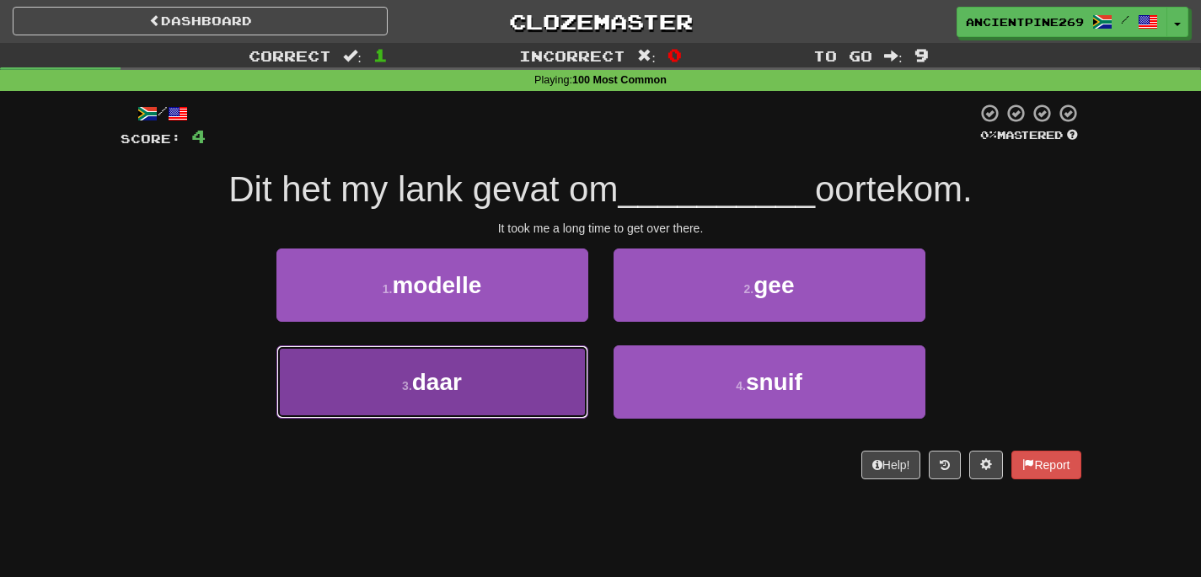
click at [469, 358] on button "3 . daar" at bounding box center [432, 382] width 312 height 73
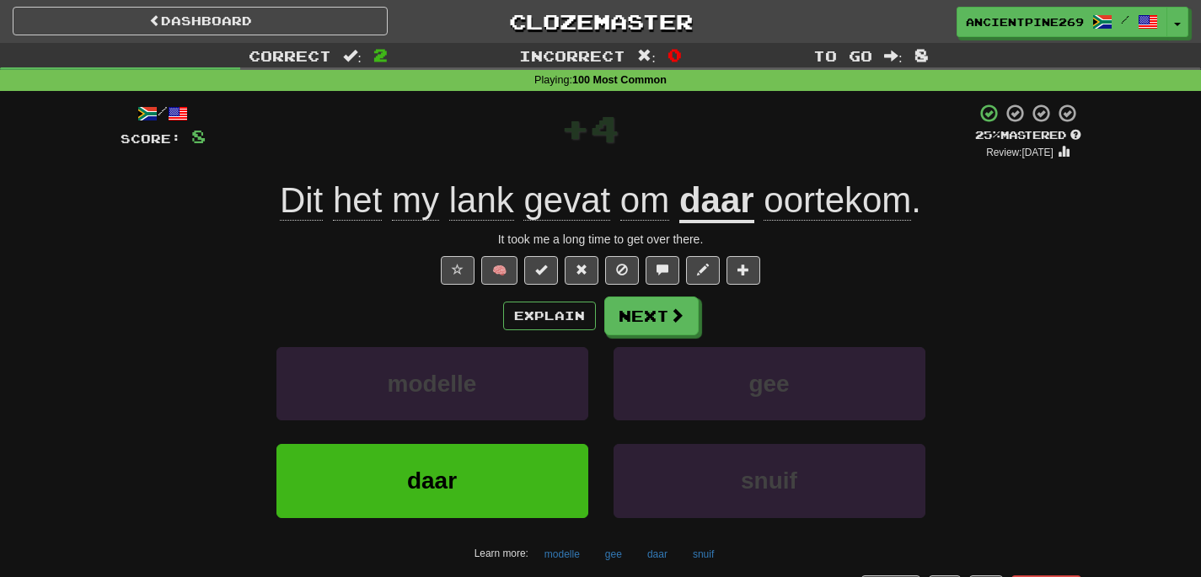
click at [699, 317] on div "Explain Next" at bounding box center [601, 316] width 961 height 39
click at [678, 318] on span at bounding box center [677, 315] width 15 height 15
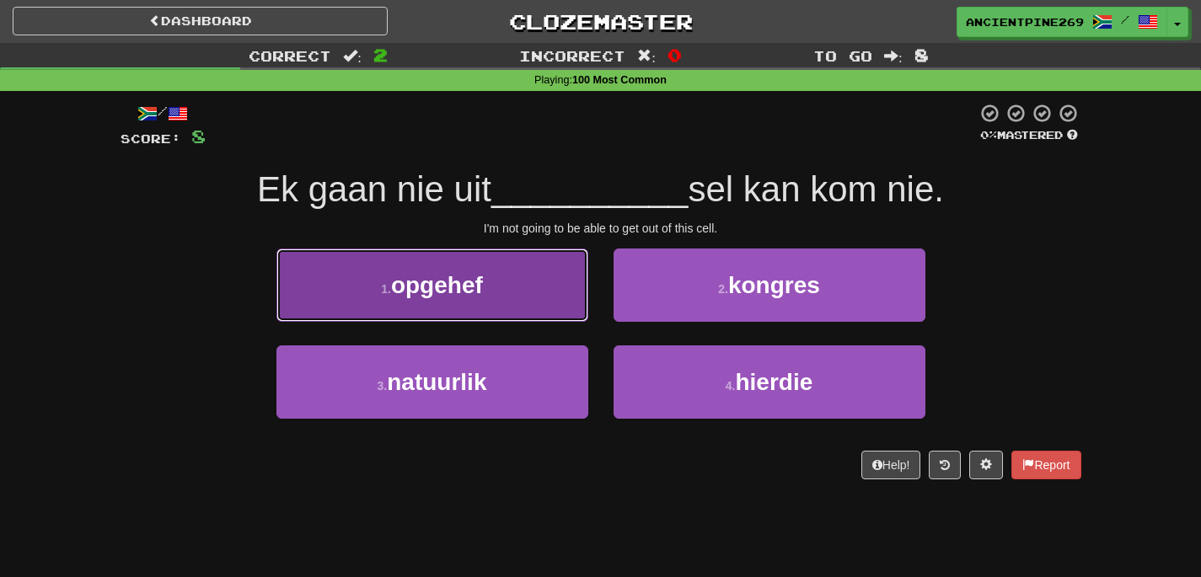
click at [480, 282] on span "opgehef" at bounding box center [437, 285] width 92 height 26
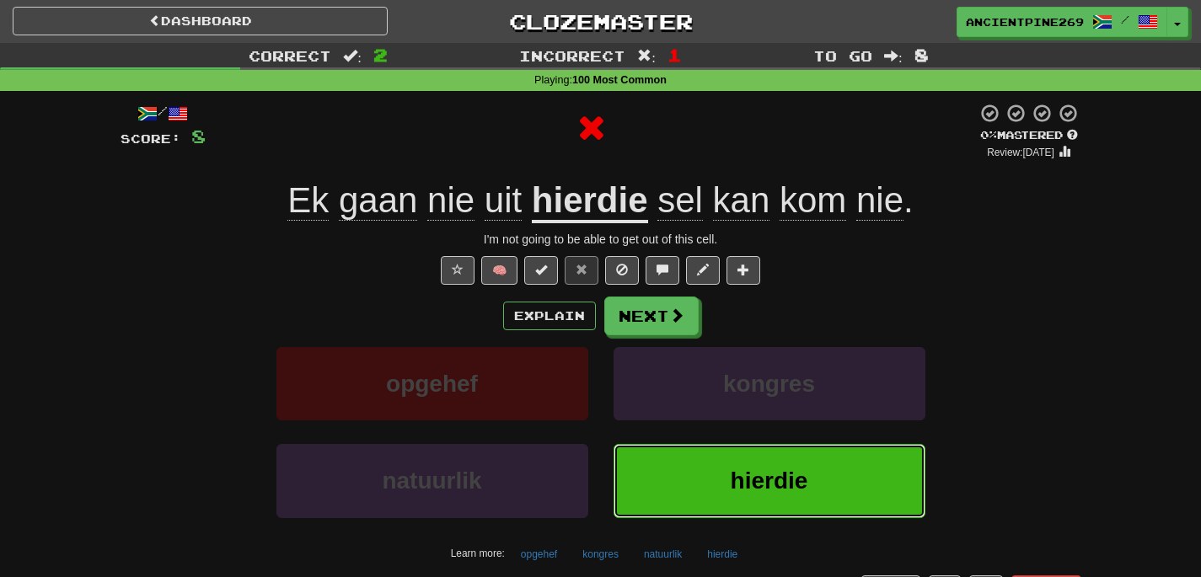
click at [683, 475] on button "hierdie" at bounding box center [770, 480] width 312 height 73
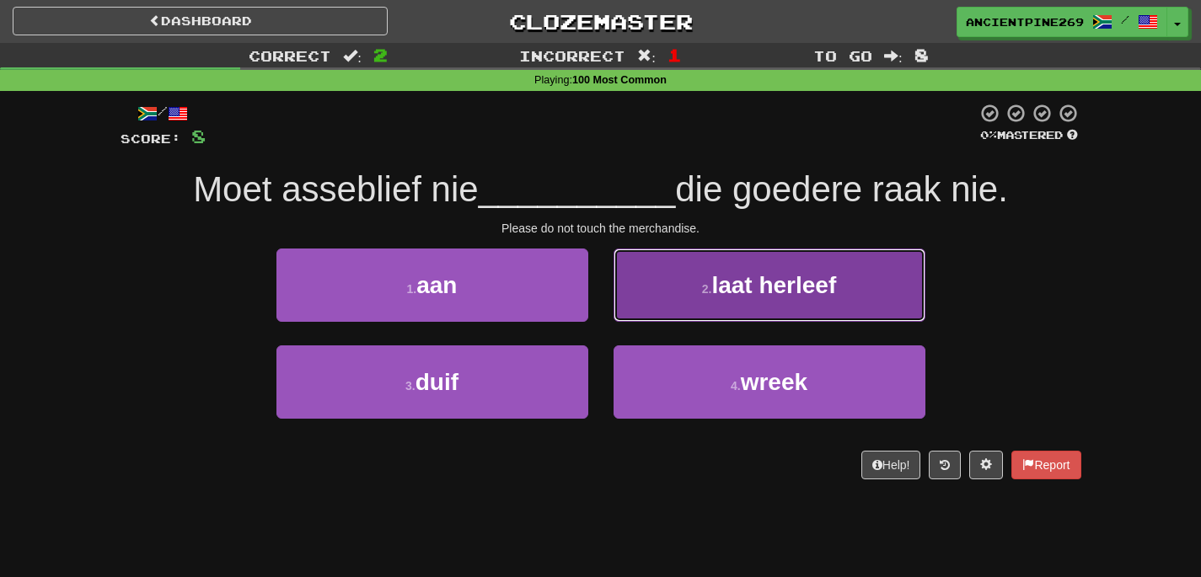
click at [668, 291] on button "2 . laat herleef" at bounding box center [770, 285] width 312 height 73
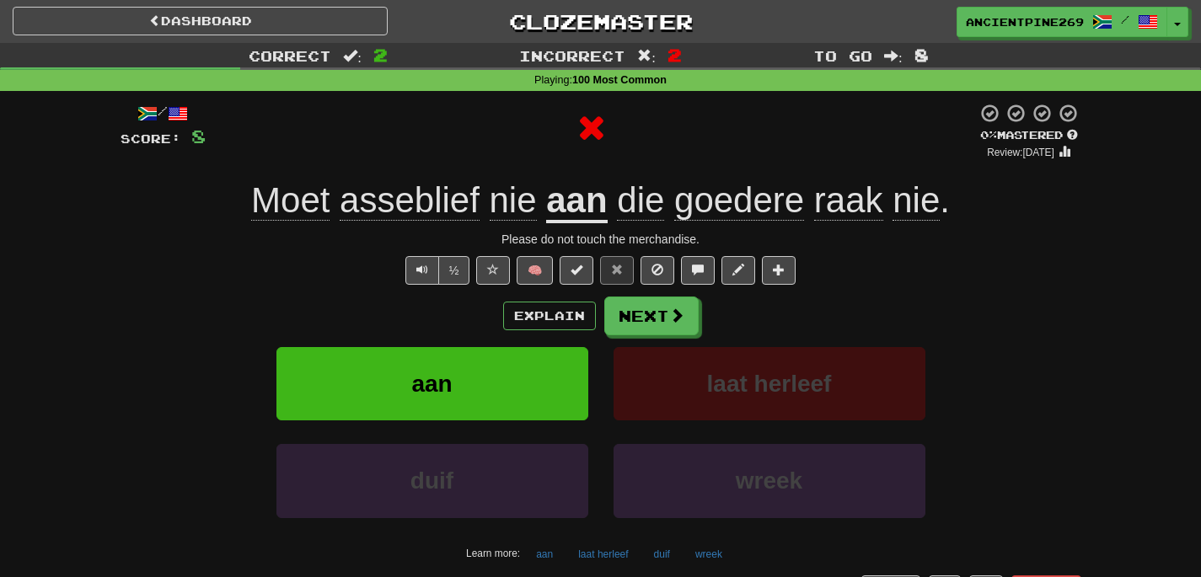
click at [628, 336] on div "Explain Next aan laat herleef duif wreek Learn more: aan laat herleef duif wreek" at bounding box center [601, 432] width 961 height 271
click at [571, 319] on button "Explain" at bounding box center [549, 316] width 93 height 29
